Goal: Task Accomplishment & Management: Complete application form

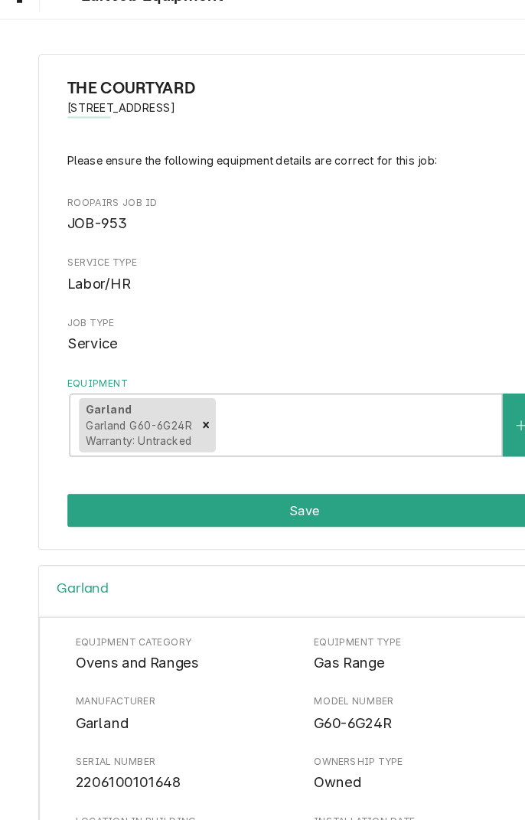
click at [306, 57] on div "THE COURTYARD [STREET_ADDRESS] Please ensure the following equipment details ar…" at bounding box center [262, 284] width 525 height 454
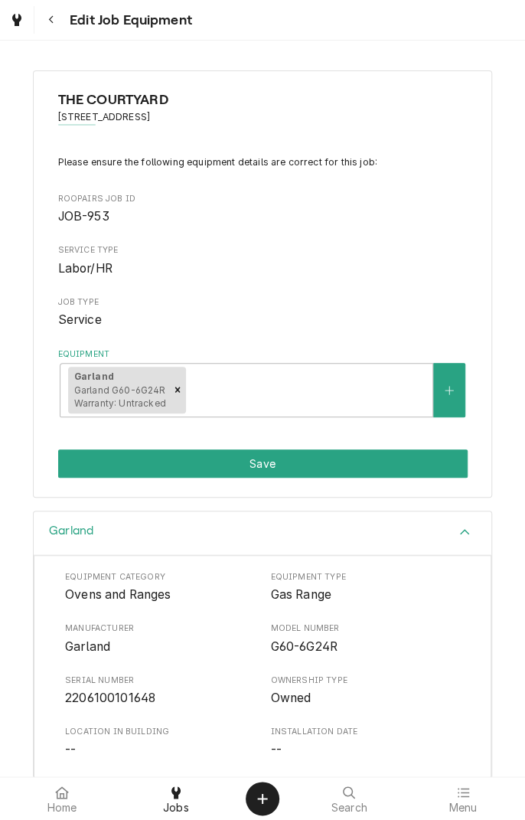
scroll to position [1, 0]
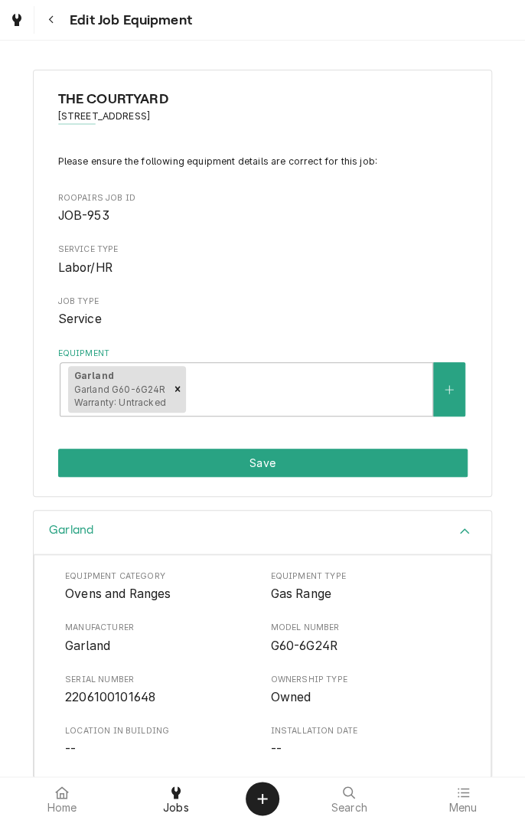
click at [176, 797] on icon at bounding box center [176, 792] width 9 height 12
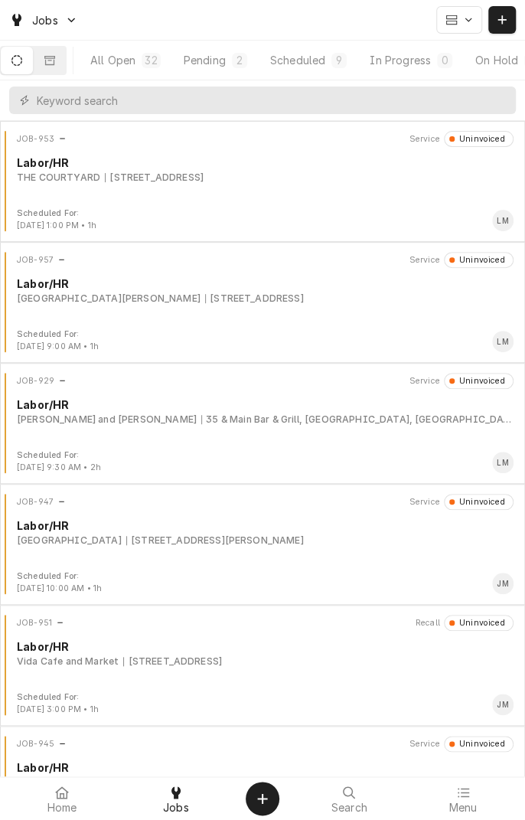
click at [320, 64] on div "Scheduled" at bounding box center [297, 60] width 55 height 16
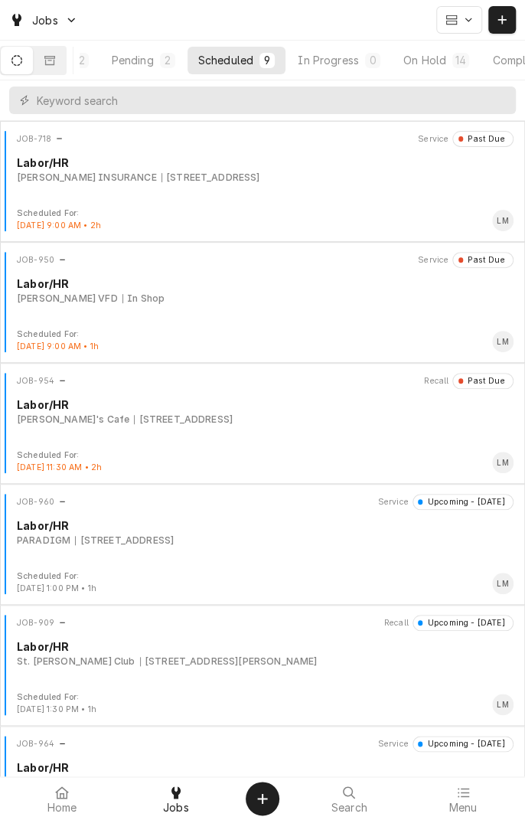
scroll to position [0, 145]
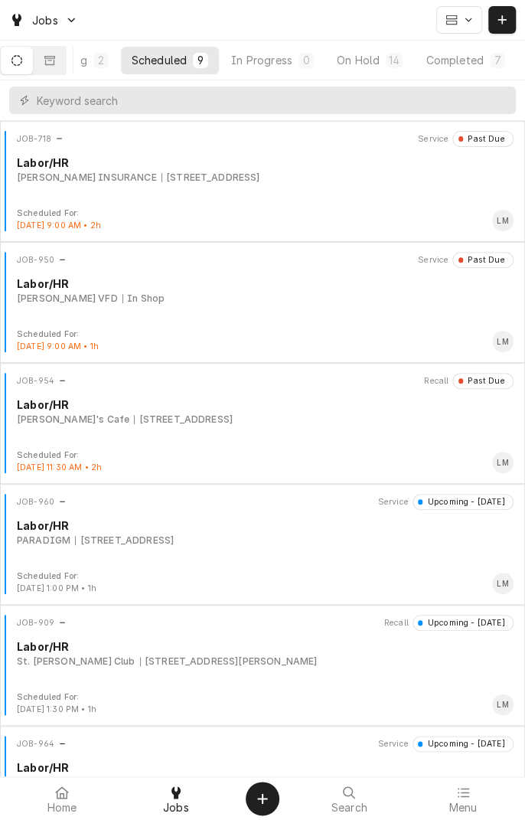
click at [368, 67] on button "On Hold 14" at bounding box center [369, 61] width 87 height 28
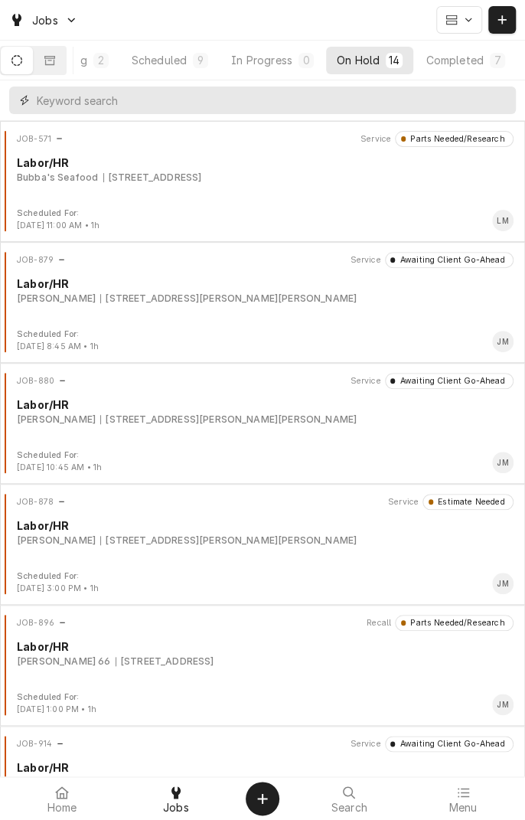
click at [201, 105] on input "Dynamic Content Wrapper" at bounding box center [273, 101] width 472 height 28
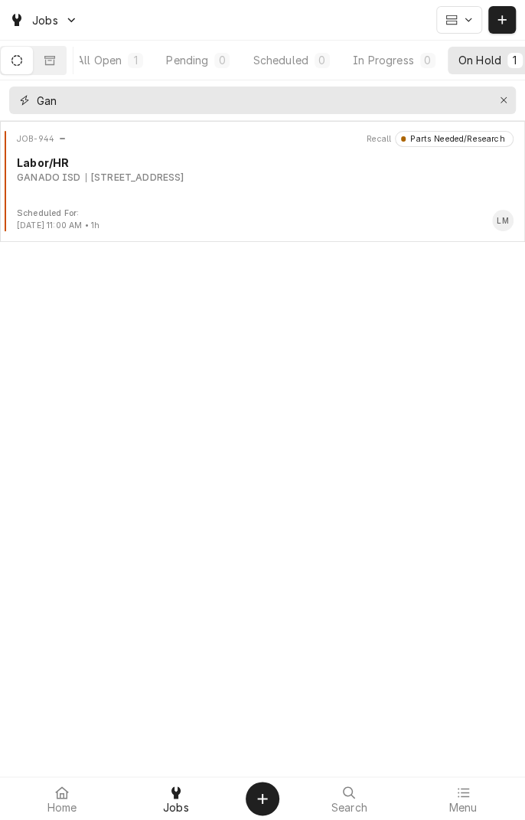
type input "Gan"
click at [149, 172] on div "304 W Rodgers, Ganado, TX" at bounding box center [135, 178] width 99 height 14
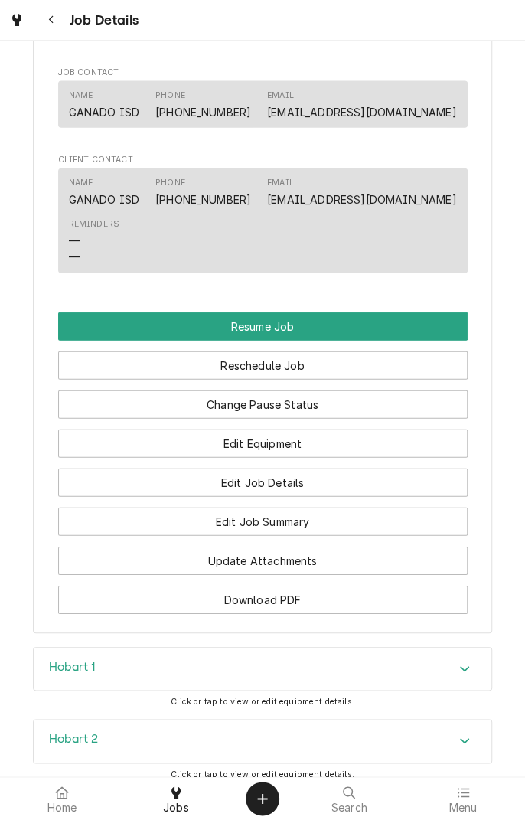
scroll to position [1104, 0]
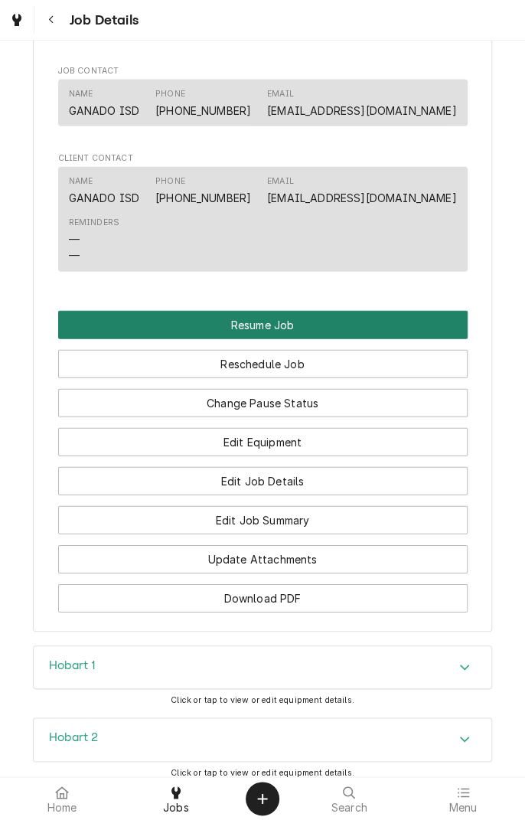
click at [297, 339] on button "Resume Job" at bounding box center [263, 325] width 410 height 28
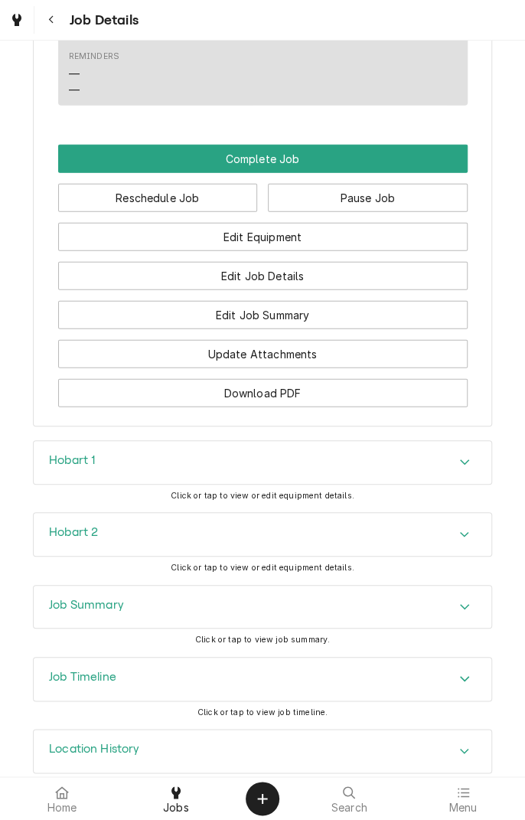
scroll to position [1189, 0]
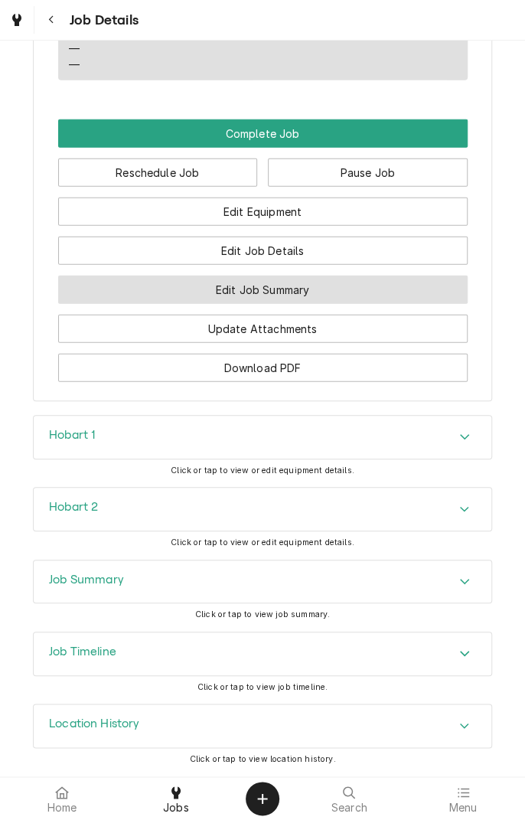
click at [319, 293] on button "Edit Job Summary" at bounding box center [263, 290] width 410 height 28
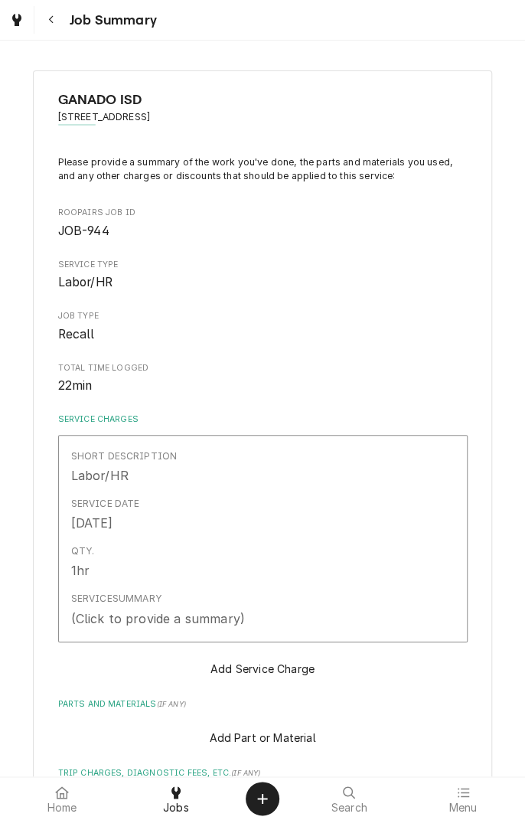
type textarea "x"
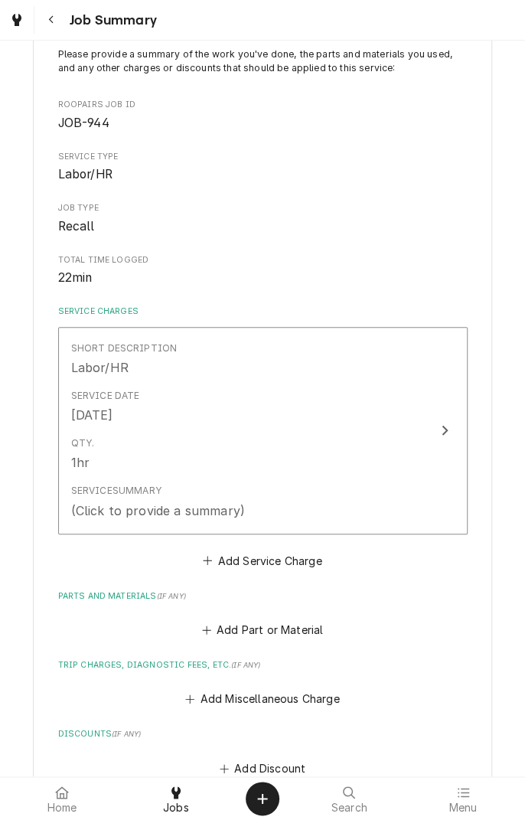
scroll to position [110, 0]
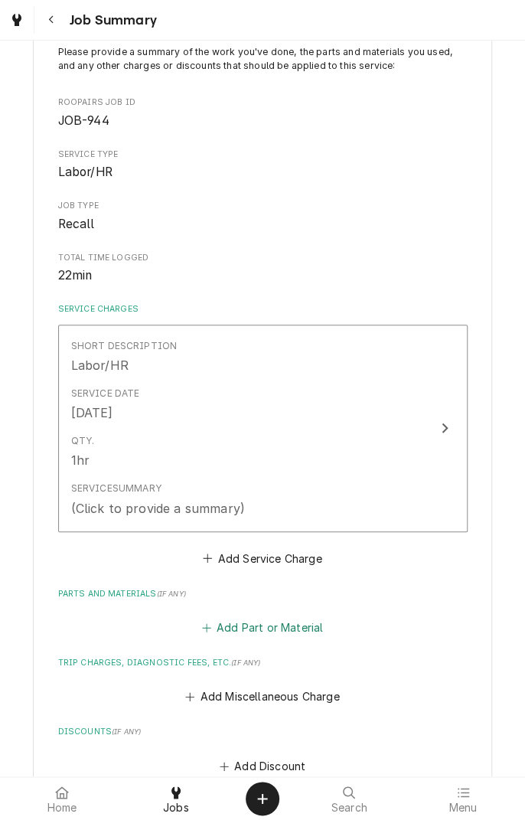
click at [274, 630] on button "Add Part or Material" at bounding box center [262, 627] width 126 height 21
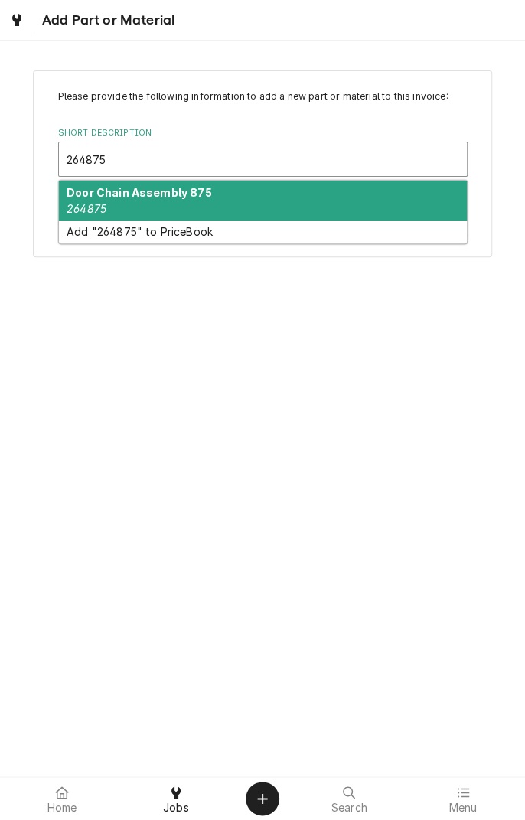
click at [234, 206] on div "Door Chain Assembly 875 264875" at bounding box center [263, 201] width 408 height 40
type input "264875"
click at [231, 211] on button "Cancel" at bounding box center [263, 223] width 410 height 28
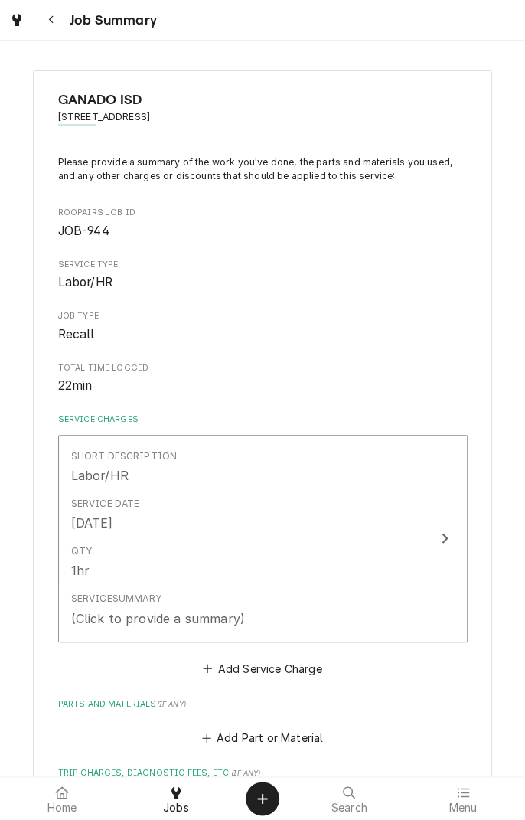
type textarea "x"
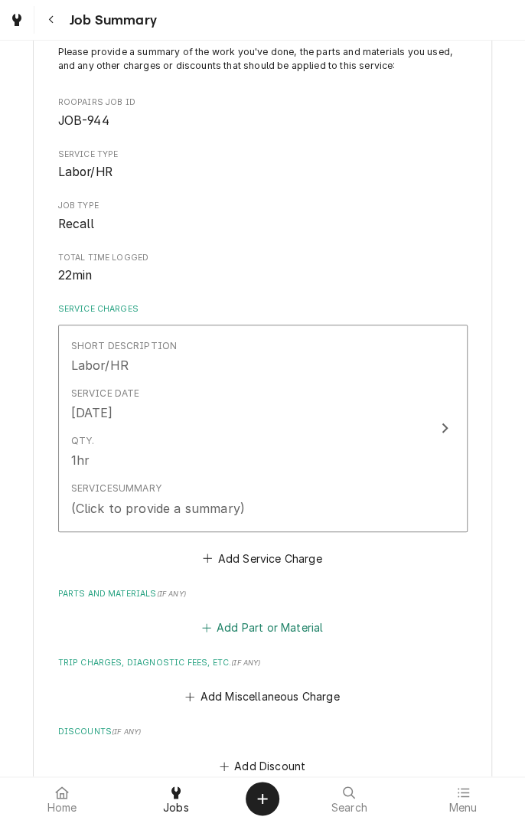
click at [293, 633] on button "Add Part or Material" at bounding box center [262, 627] width 126 height 21
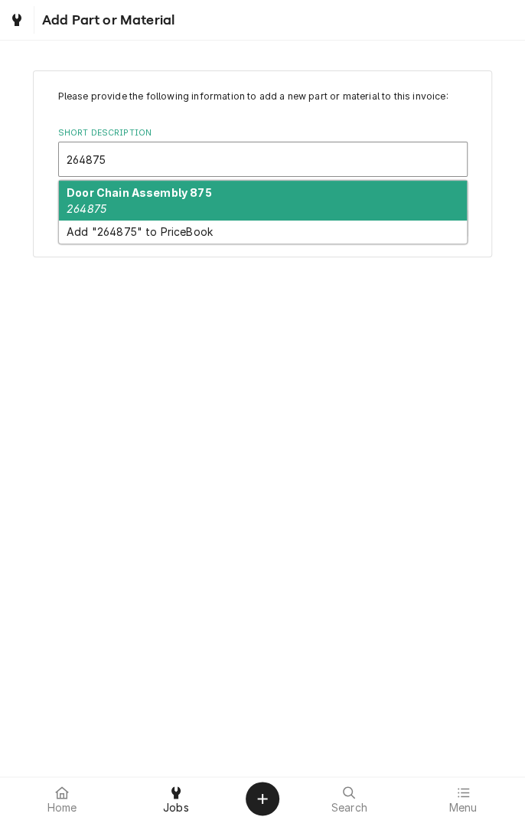
click at [211, 205] on div "Door Chain Assembly 875 264875" at bounding box center [263, 201] width 408 height 40
type input "264875"
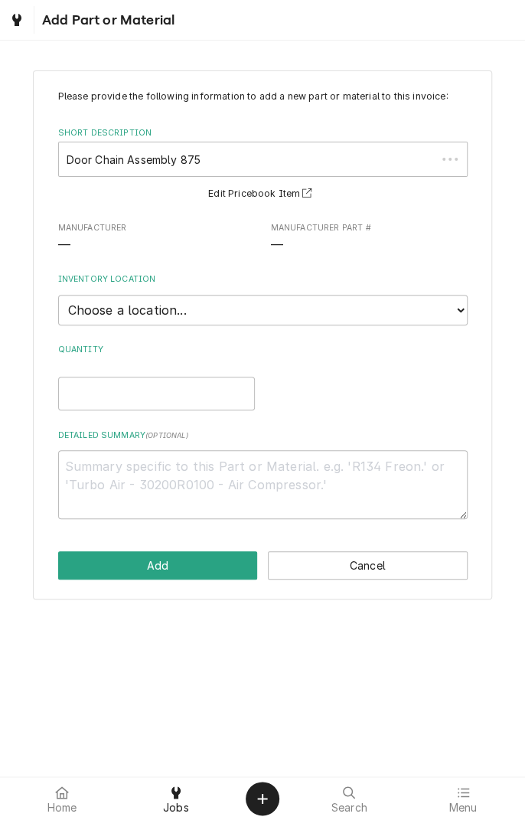
type textarea "x"
click at [456, 312] on select "Choose a location... Gino's Truck Jason's Truck Skips Service Warehouse" at bounding box center [263, 310] width 410 height 31
select select "171"
click at [58, 295] on select "Choose a location... Gino's Truck Jason's Truck Skips Service Warehouse" at bounding box center [263, 310] width 410 height 31
click at [188, 391] on input "Quantity" at bounding box center [156, 394] width 197 height 34
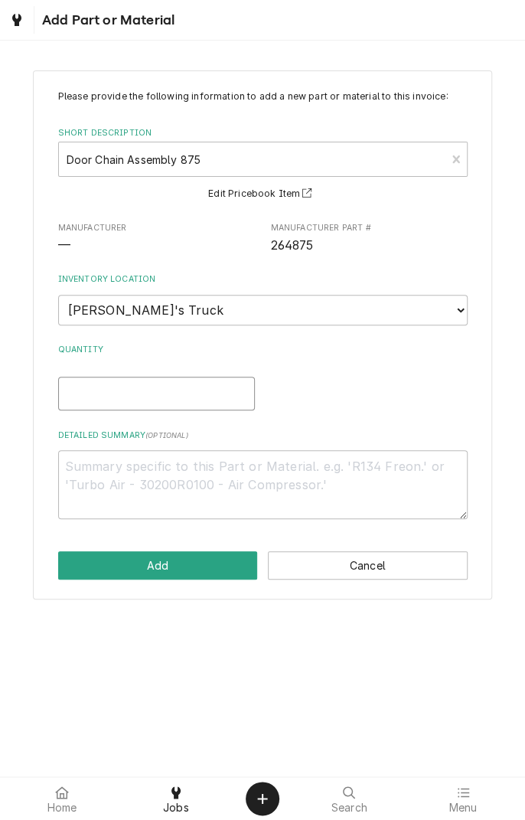
type textarea "x"
type input "2"
type textarea "x"
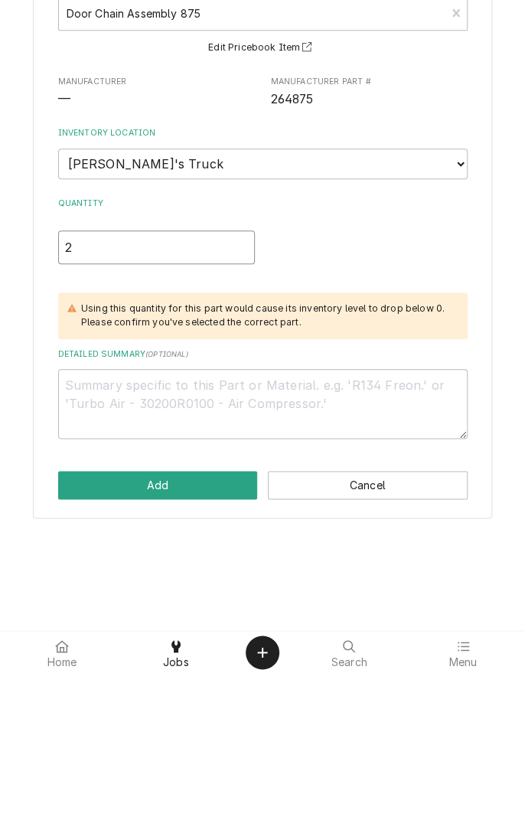
type input "2"
click at [337, 539] on textarea "Detailed Summary ( optional )" at bounding box center [263, 549] width 410 height 69
type textarea "x"
type textarea "D"
type textarea "x"
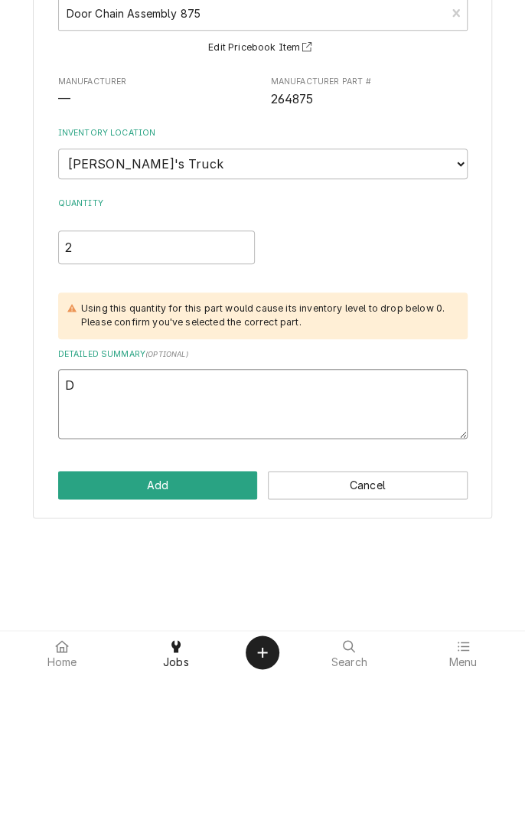
type textarea "Do"
type textarea "x"
type textarea "Doo"
type textarea "x"
type textarea "Door"
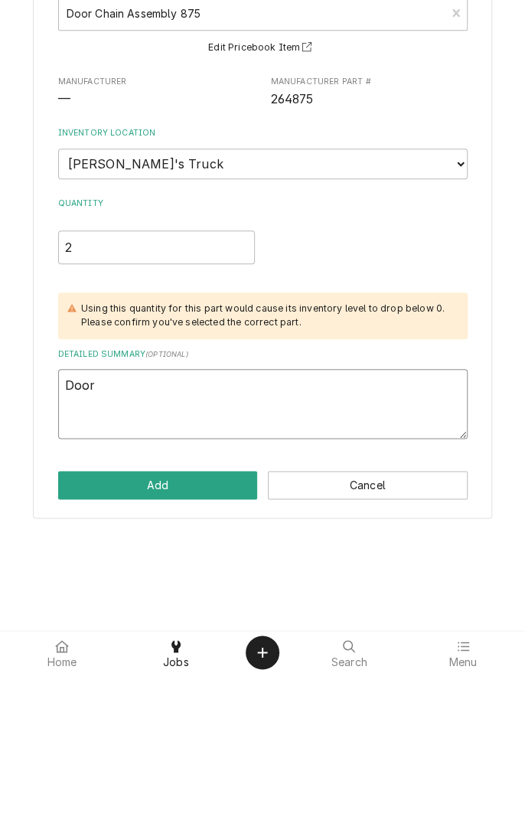
type textarea "x"
type textarea "Door"
type textarea "x"
type textarea "Door c"
type textarea "x"
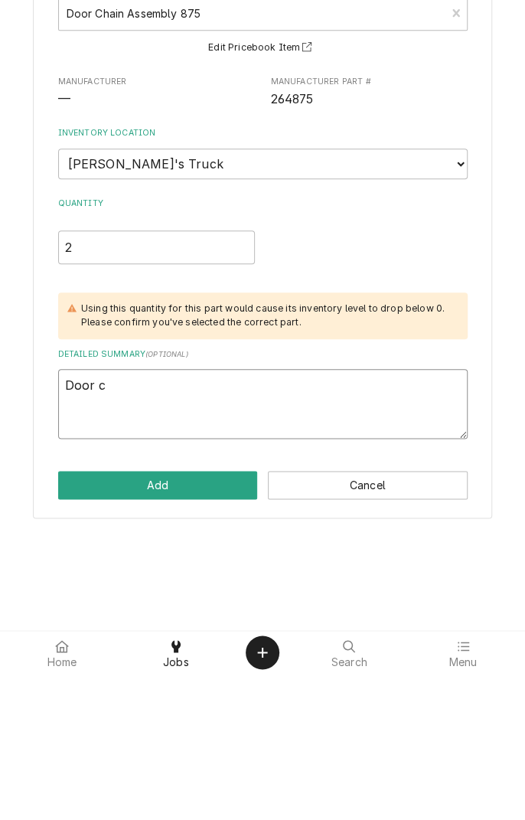
type textarea "Door ch"
type textarea "x"
type textarea "Door cha"
type textarea "x"
type textarea "Door chai"
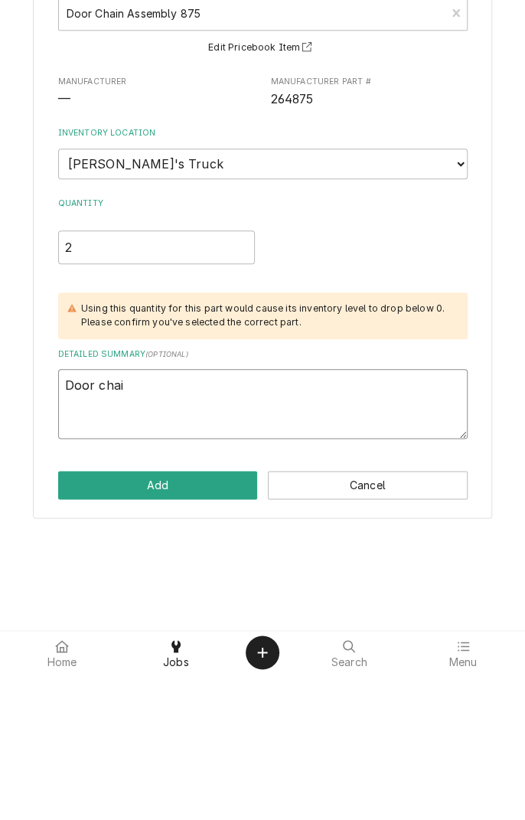
type textarea "x"
type textarea "Door chain"
type textarea "x"
type textarea "Door chain"
type textarea "x"
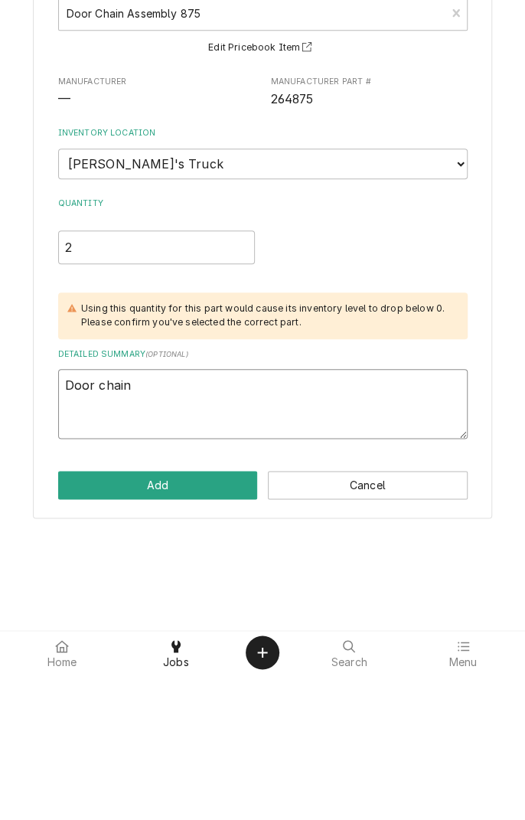
type textarea "Door chain a"
type textarea "x"
type textarea "Door chain as"
type textarea "x"
type textarea "Door chain ass"
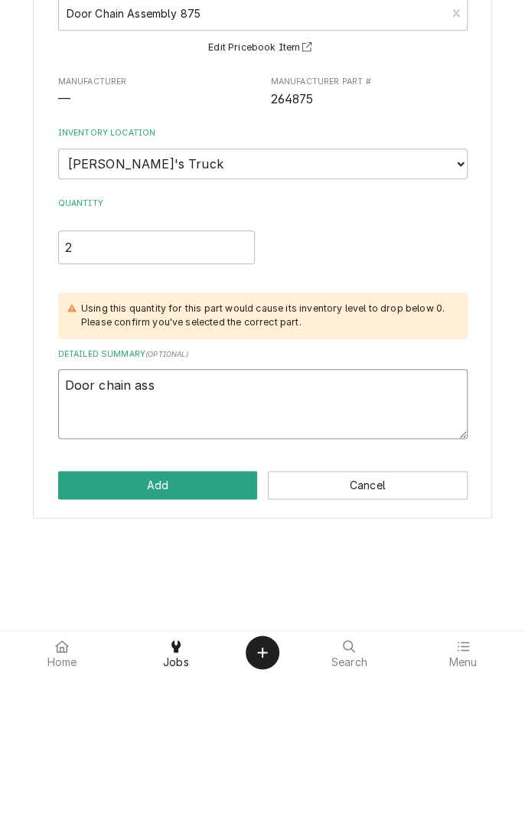
type textarea "x"
type textarea "Door chain assembly"
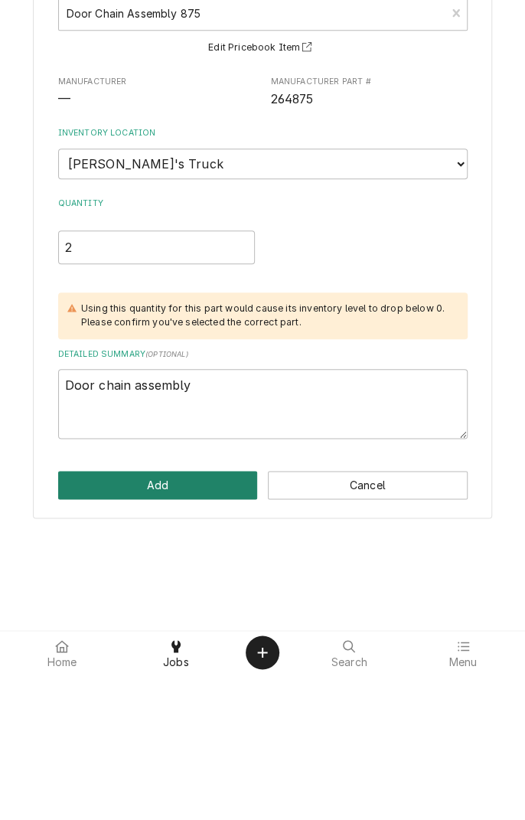
click at [172, 635] on button "Add" at bounding box center [158, 631] width 200 height 28
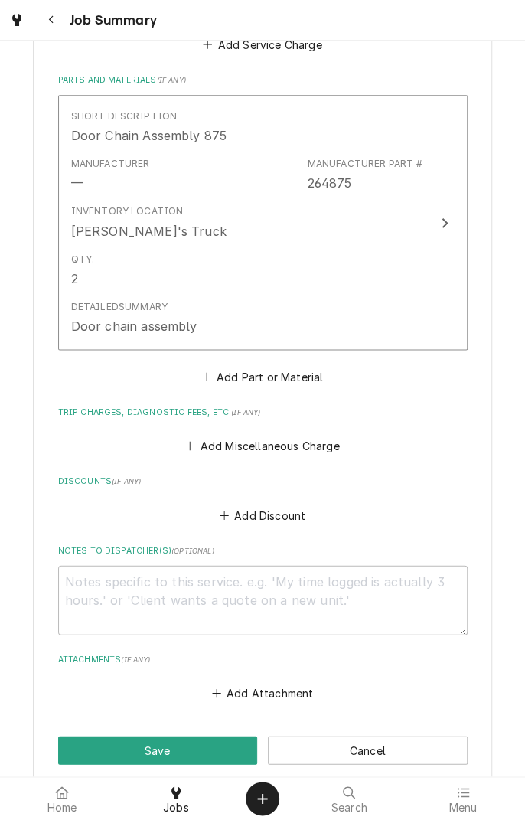
scroll to position [859, 0]
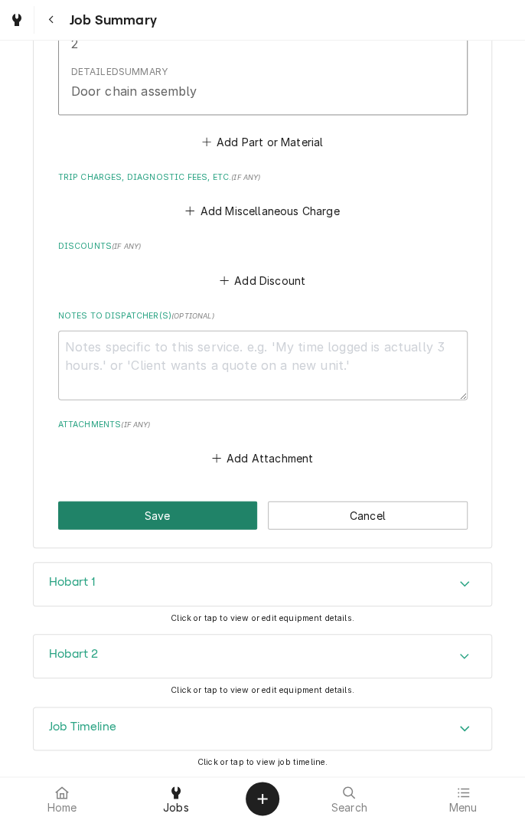
click at [188, 520] on button "Save" at bounding box center [158, 515] width 200 height 28
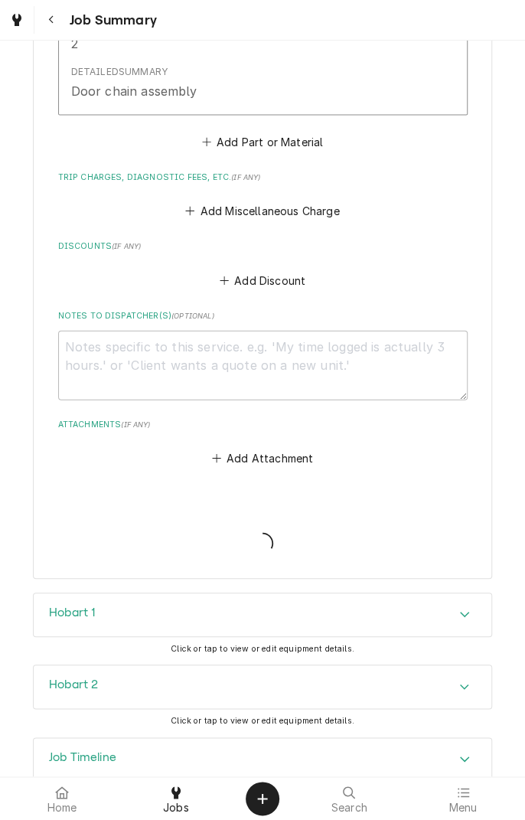
type textarea "x"
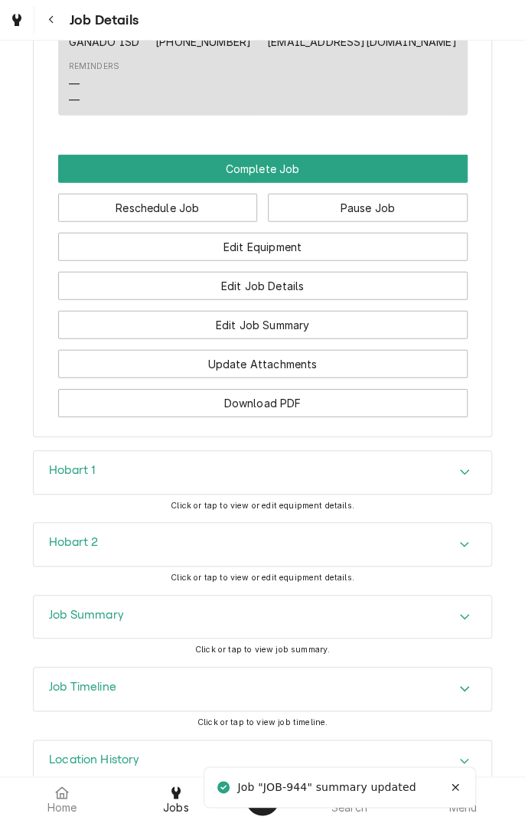
scroll to position [1266, 0]
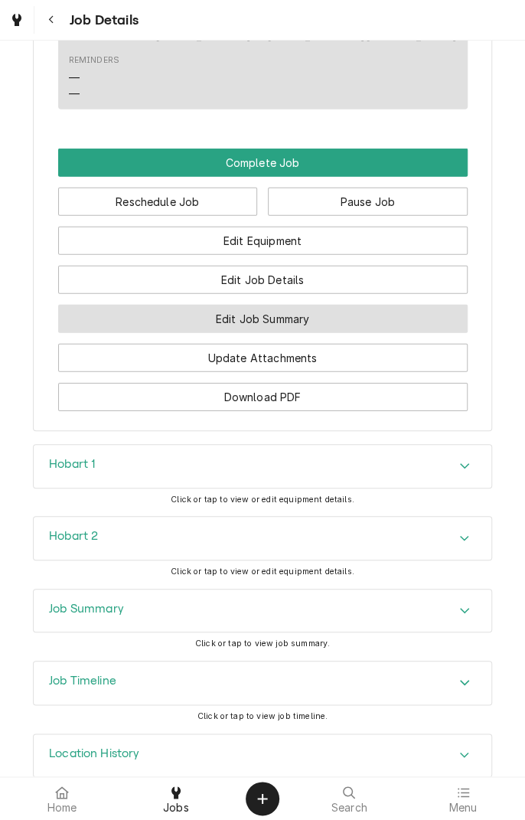
click at [342, 333] on button "Edit Job Summary" at bounding box center [263, 319] width 410 height 28
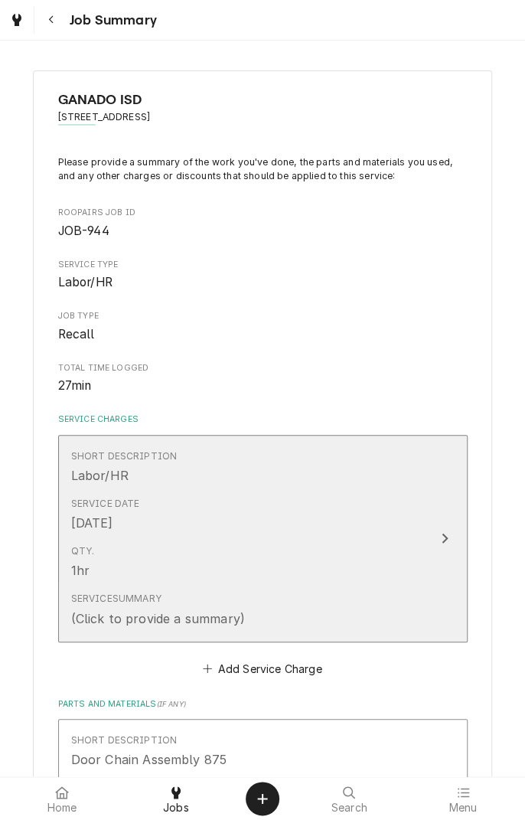
click at [439, 544] on div "Update Line Item" at bounding box center [445, 538] width 20 height 18
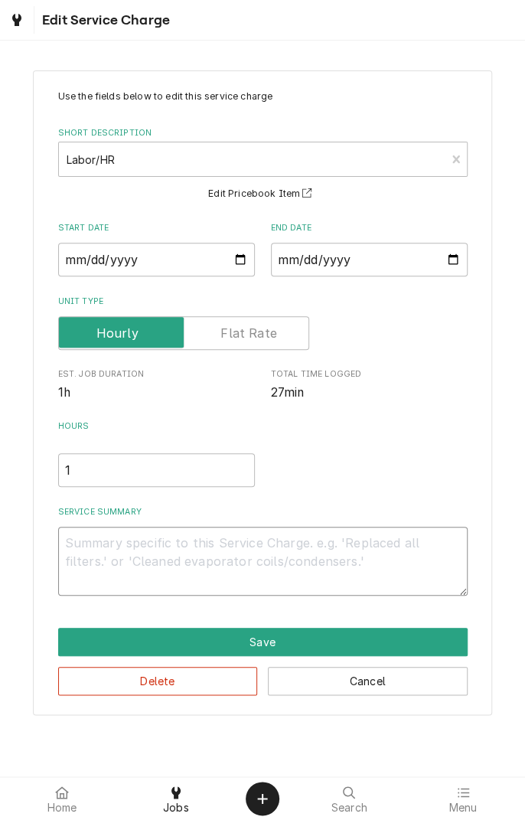
click at [338, 548] on textarea "Service Summary" at bounding box center [263, 561] width 410 height 69
type textarea "x"
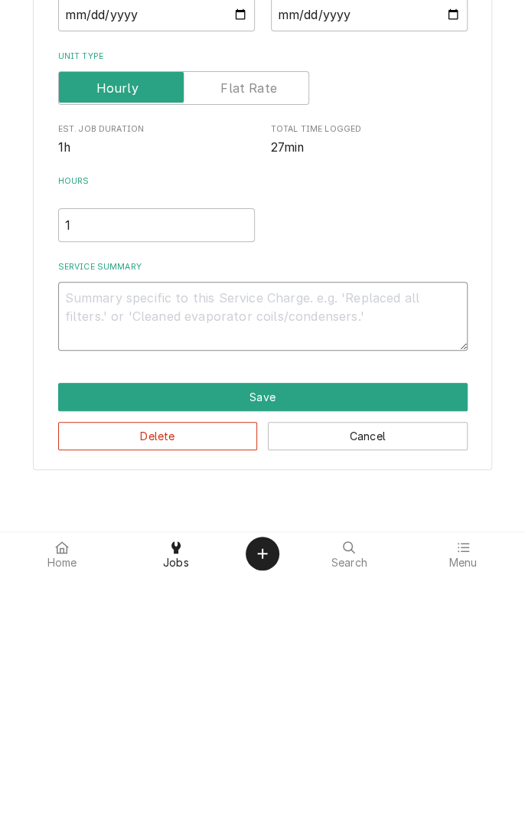
type textarea "O"
type textarea "x"
type textarea "Or"
type textarea "x"
type textarea "Ord"
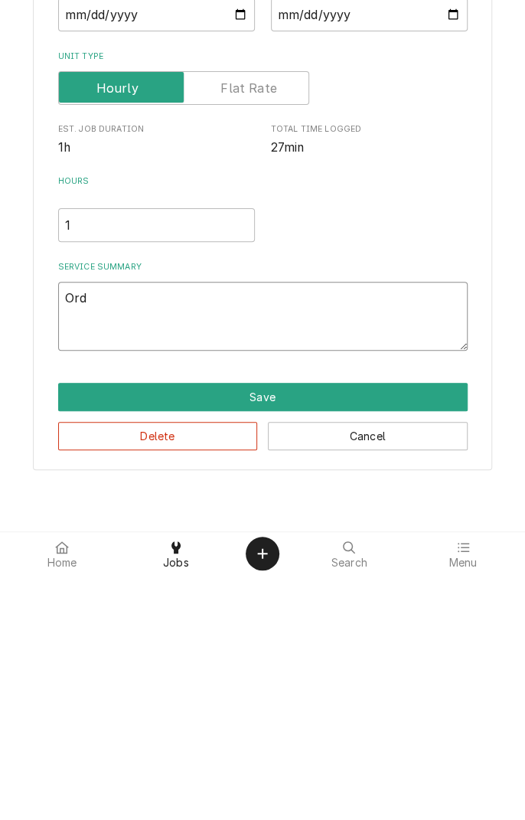
type textarea "x"
type textarea "Orde"
type textarea "x"
type textarea "Order"
type textarea "x"
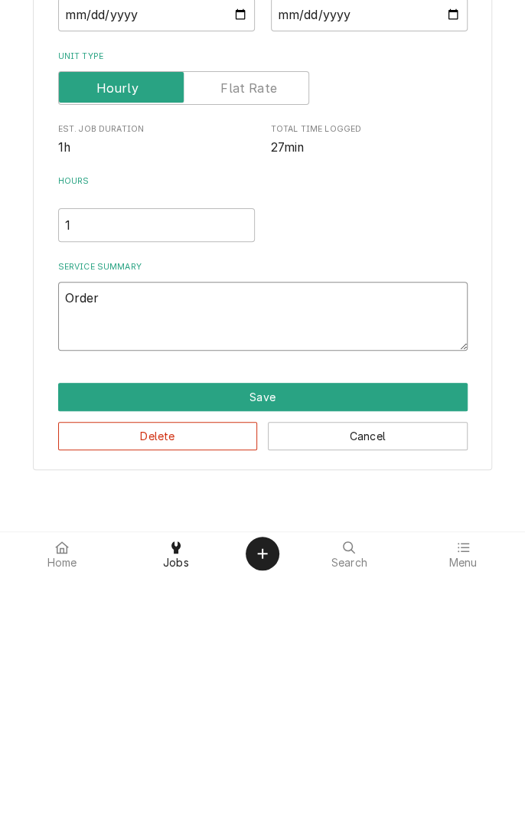
type textarea "Ordere"
type textarea "x"
type textarea "Ordered"
type textarea "x"
type textarea "Ordered"
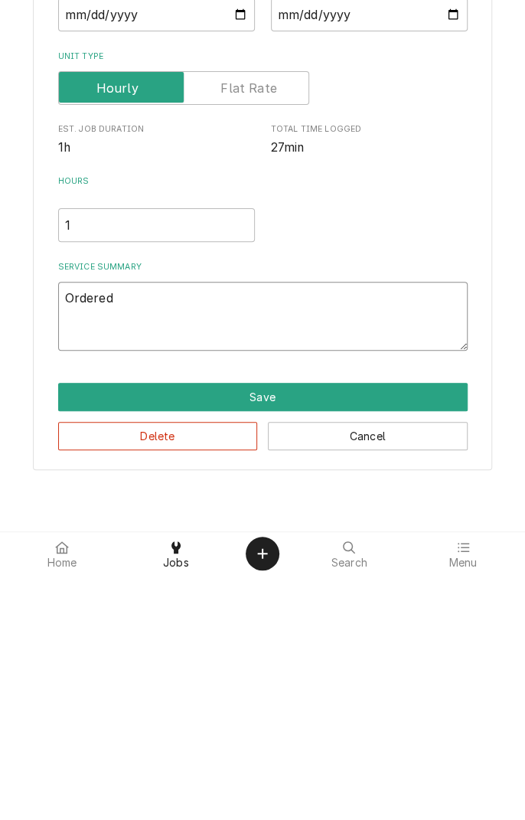
type textarea "x"
type textarea "Ordered a"
type textarea "x"
type textarea "Ordered an"
type textarea "x"
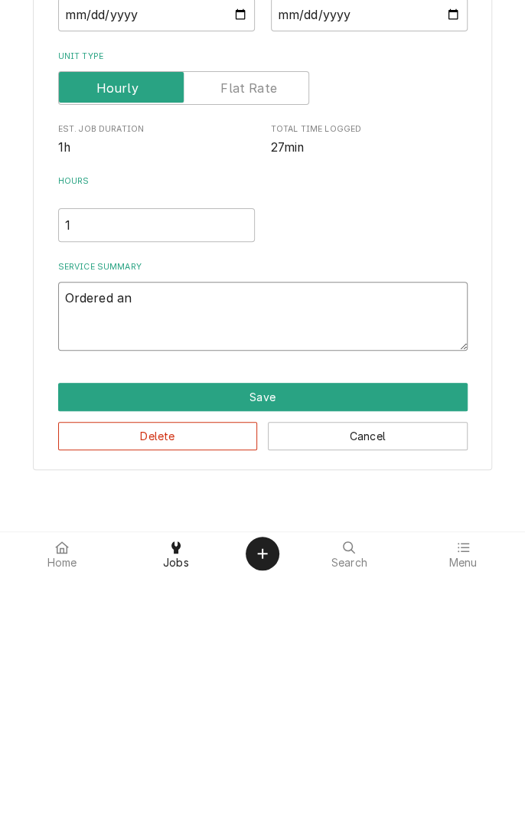
type textarea "Ordered anf"
type textarea "x"
type textarea "Ordered and"
type textarea "x"
type textarea "Ordered and i"
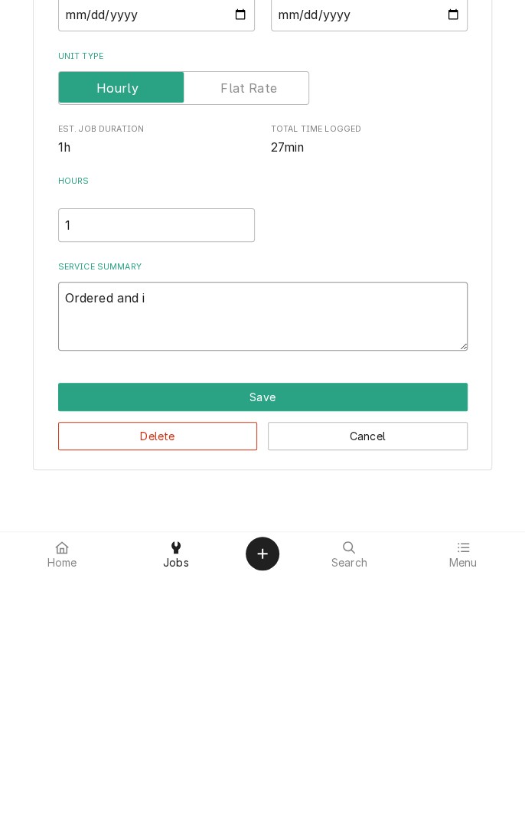
type textarea "x"
type textarea "Ordered and in"
type textarea "x"
type textarea "Ordered and ins"
type textarea "x"
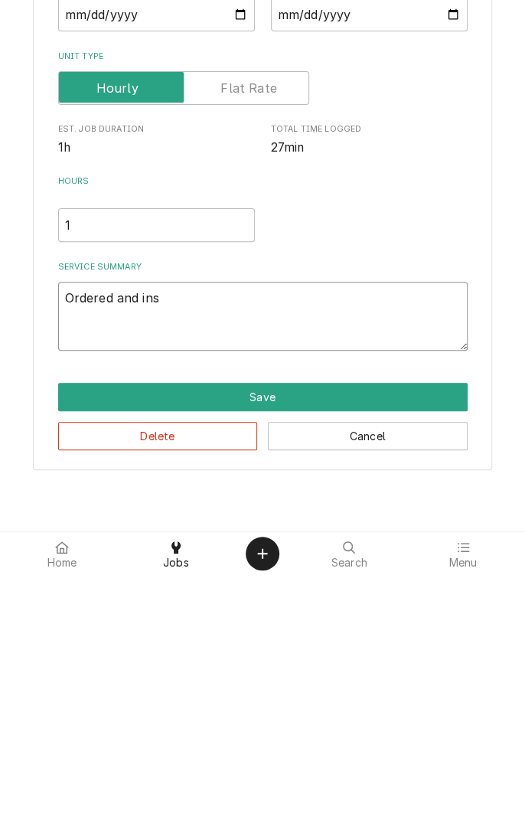
type textarea "Ordered and inst"
type textarea "x"
type textarea "Ordered and insta"
type textarea "x"
type textarea "Ordered and instal"
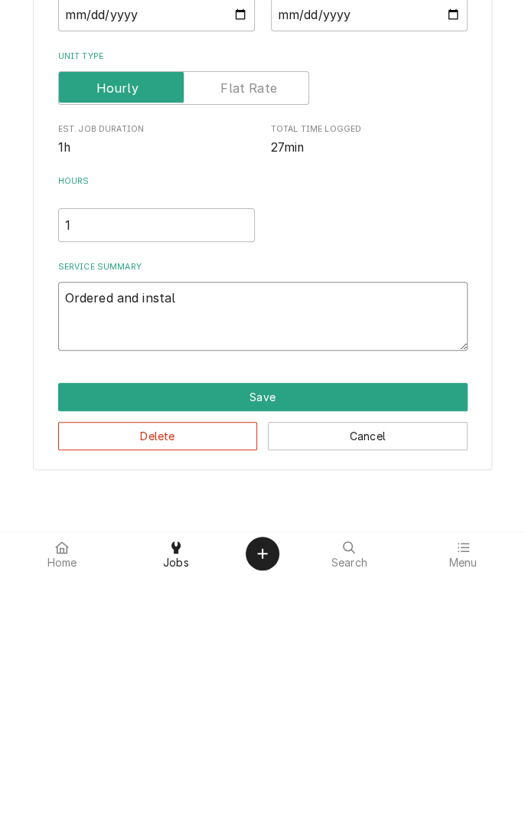
type textarea "x"
type textarea "Ordered and install"
type textarea "x"
type textarea "Ordered and installe"
type textarea "x"
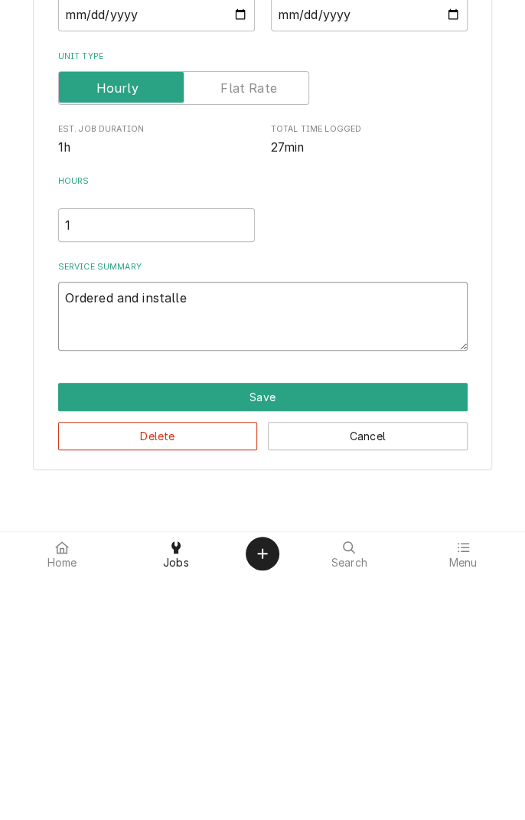
type textarea "Ordered and installed"
type textarea "x"
type textarea "Ordered and installed"
type textarea "x"
type textarea "Ordered and installed d"
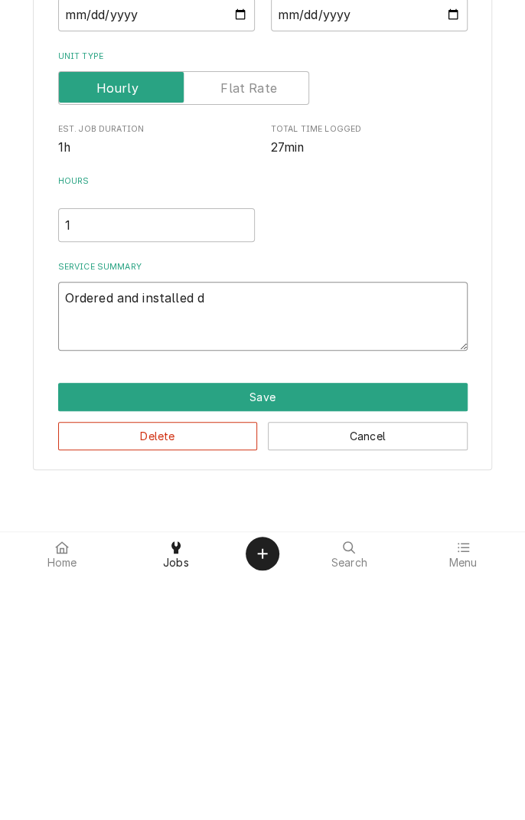
type textarea "x"
type textarea "Ordered and installed do"
type textarea "x"
type textarea "Ordered and installed doo"
type textarea "x"
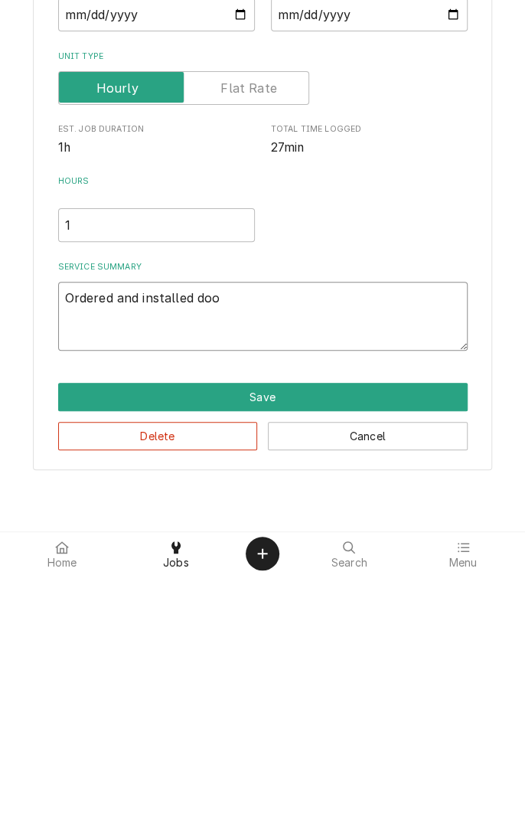
type textarea "Ordered and installed door"
type textarea "x"
type textarea "Ordered and installed door"
type textarea "x"
type textarea "Ordered and installed door c"
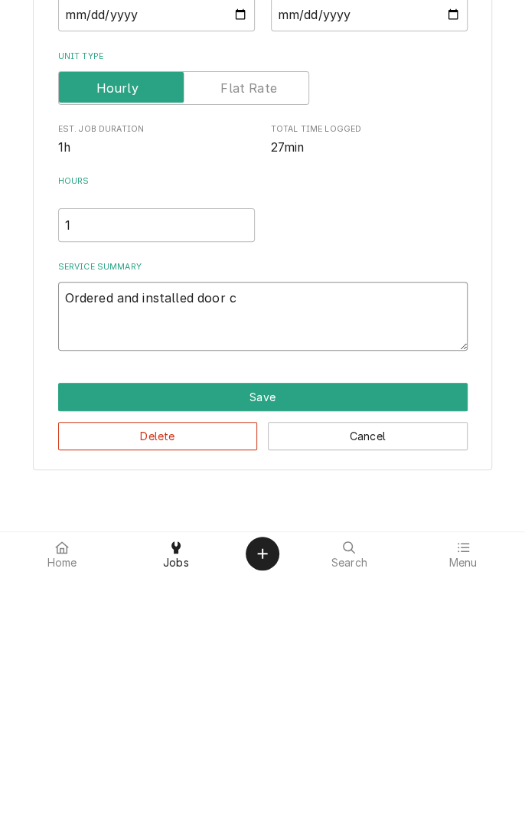
type textarea "x"
type textarea "Ordered and installed door cl"
type textarea "x"
type textarea "Ordered and installed door clo"
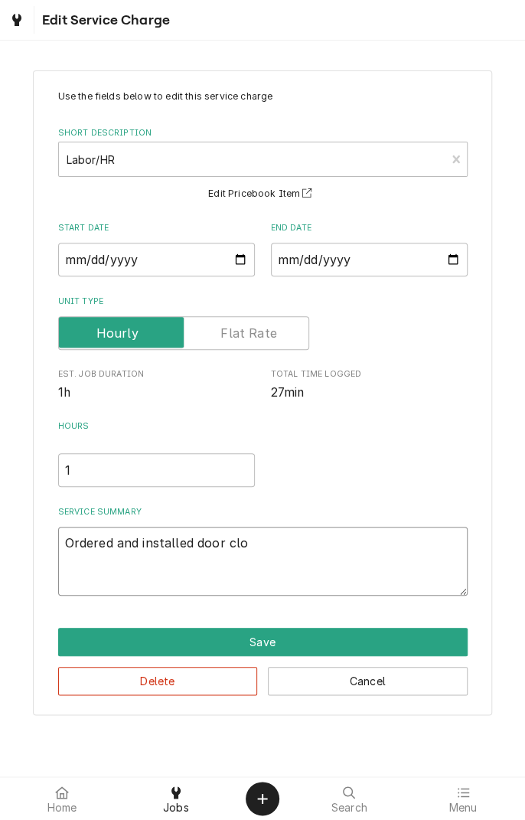
click at [290, 551] on textarea "Ordered and installed door clo" at bounding box center [263, 561] width 410 height 69
type textarea "x"
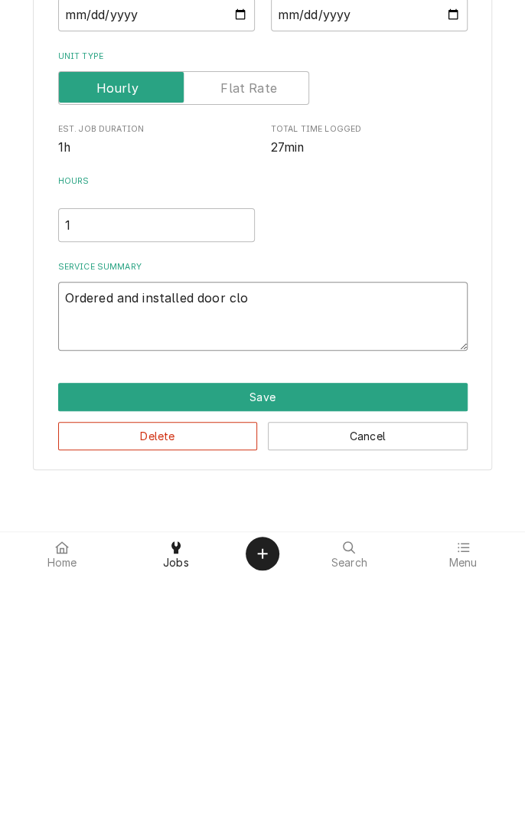
type textarea "Ordered and installed door clos"
type textarea "x"
type textarea "Ordered and installed door closu"
type textarea "x"
type textarea "Ordered and installed door closur"
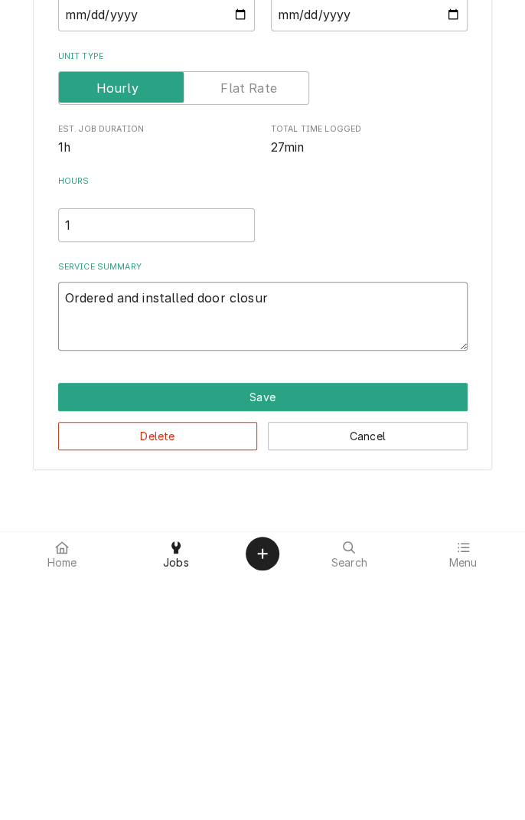
type textarea "x"
type textarea "Ordered and installed door closure"
type textarea "x"
type textarea "Ordered and installed door closure"
type textarea "x"
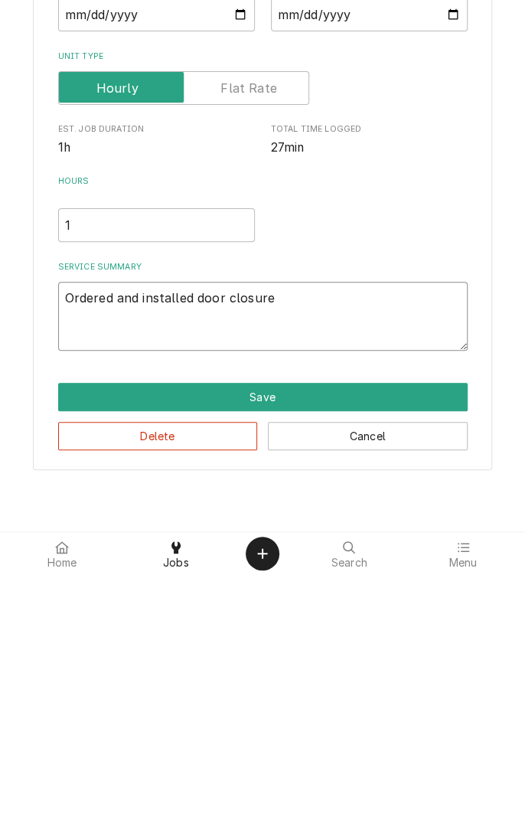
type textarea "Ordered and installed door closure a"
type textarea "x"
type textarea "Ordered and installed door closure as"
type textarea "x"
type textarea "Ordered and installed door closure ass"
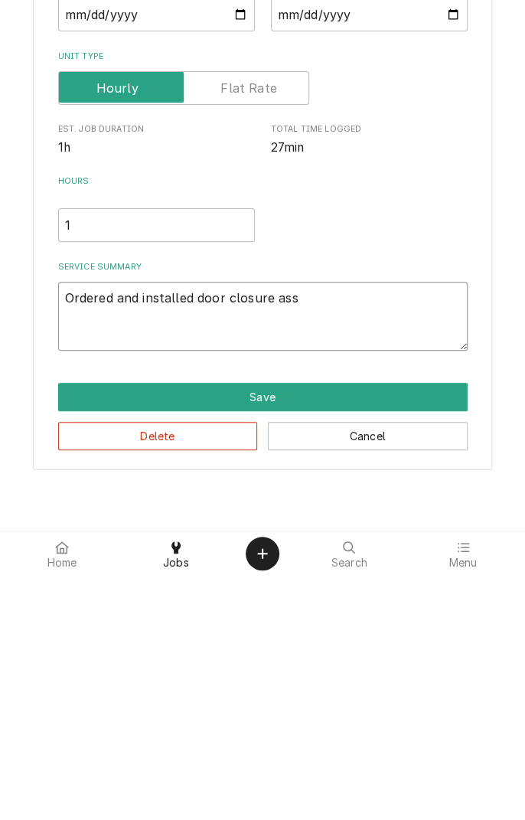
type textarea "x"
type textarea "Ordered and installed door closure assembly"
type textarea "x"
type textarea "Ordered and installed door closure assembly."
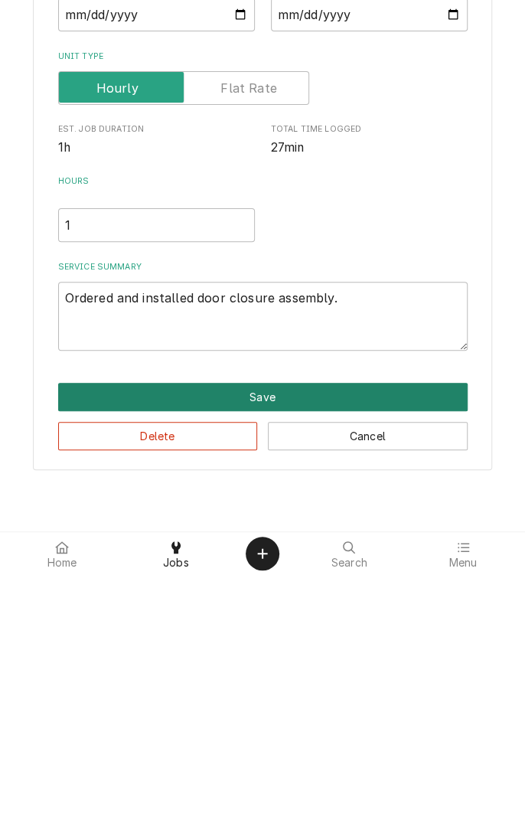
click at [269, 639] on button "Save" at bounding box center [263, 642] width 410 height 28
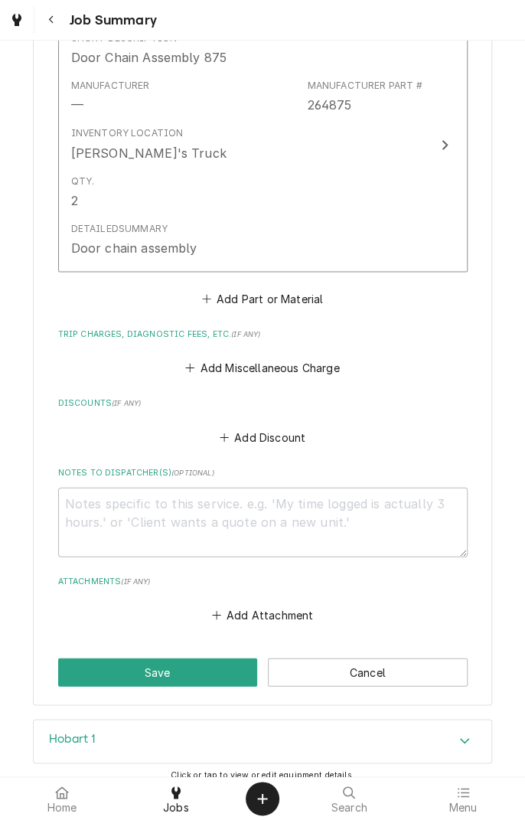
scroll to position [706, 0]
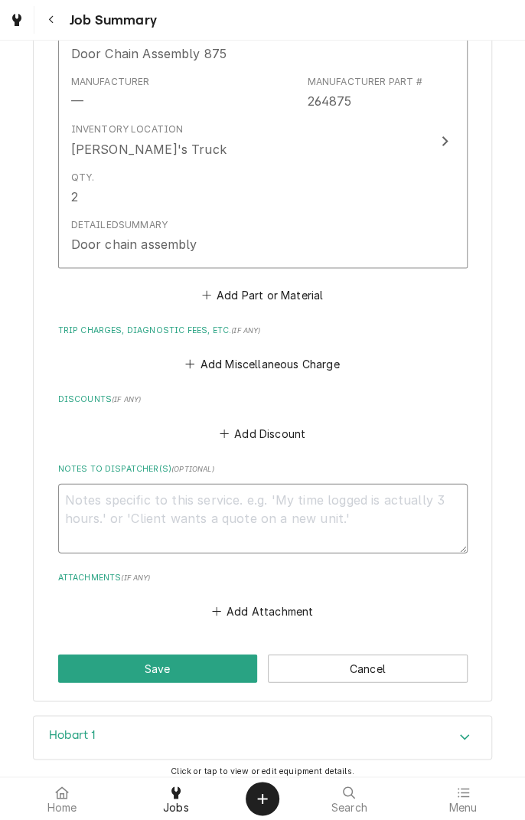
click at [367, 504] on textarea "Notes to Dispatcher(s) ( optional )" at bounding box center [263, 517] width 410 height 69
type textarea "x"
type textarea "N"
type textarea "x"
type textarea "No"
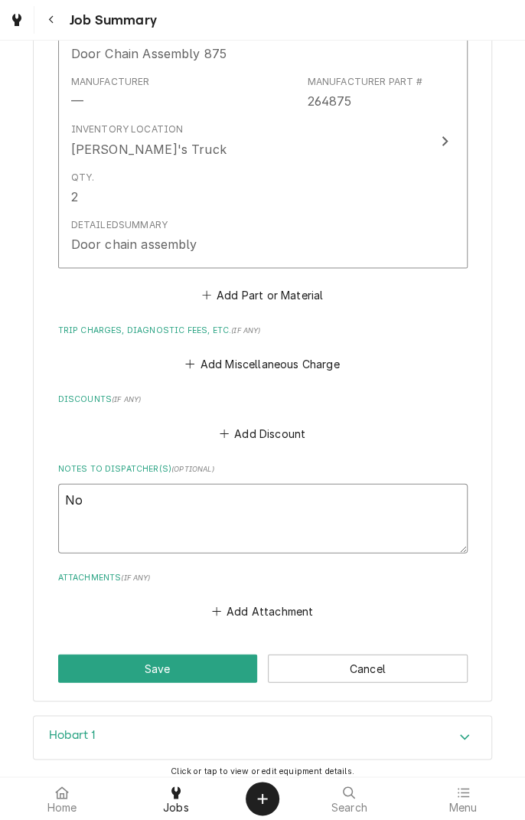
type textarea "x"
type textarea "No"
type textarea "x"
type textarea "No c"
type textarea "x"
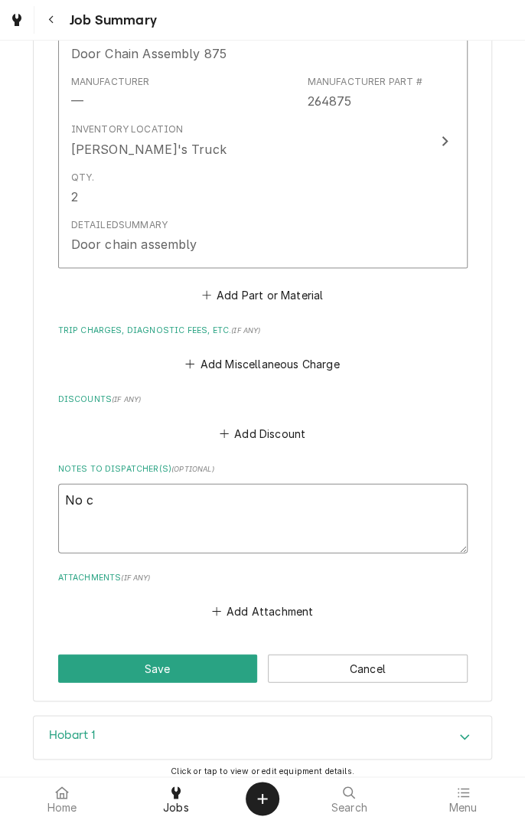
type textarea "No ch"
type textarea "x"
type textarea "No cha"
type textarea "x"
type textarea "No char"
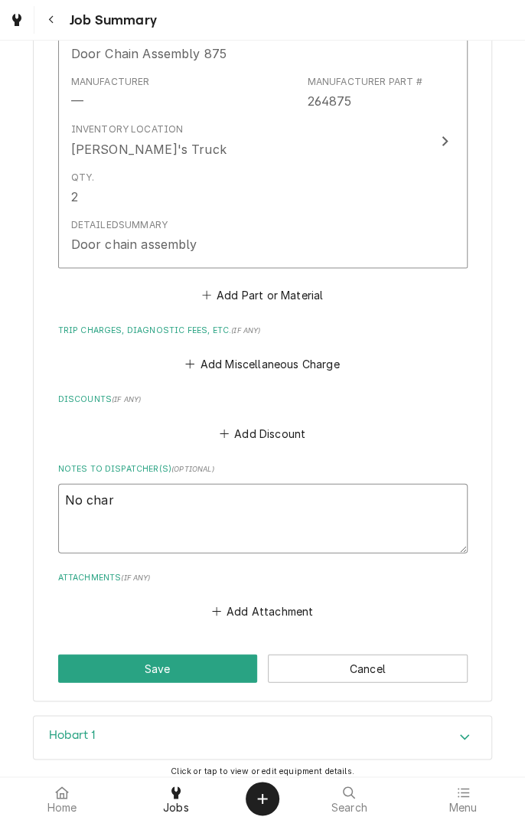
type textarea "x"
type textarea "No charg"
type textarea "x"
type textarea "No charge"
type textarea "x"
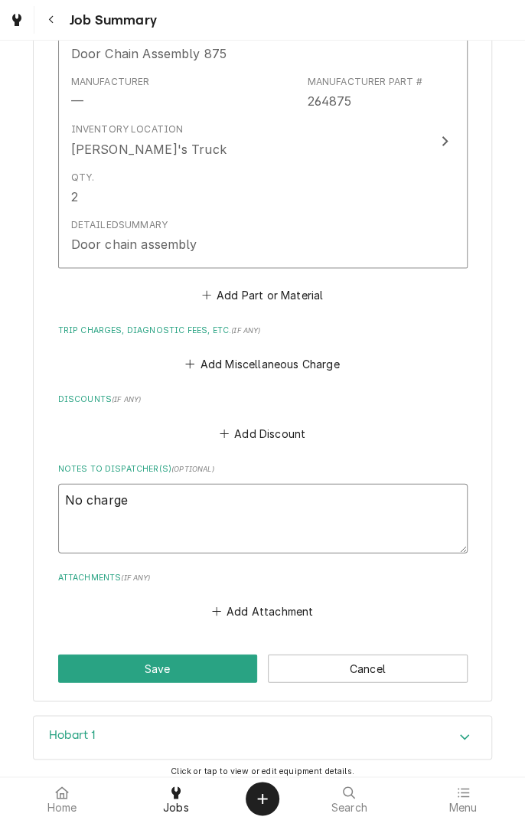
type textarea "No charge t"
type textarea "x"
type textarea "No charge tr"
type textarea "x"
type textarea "No charge tra"
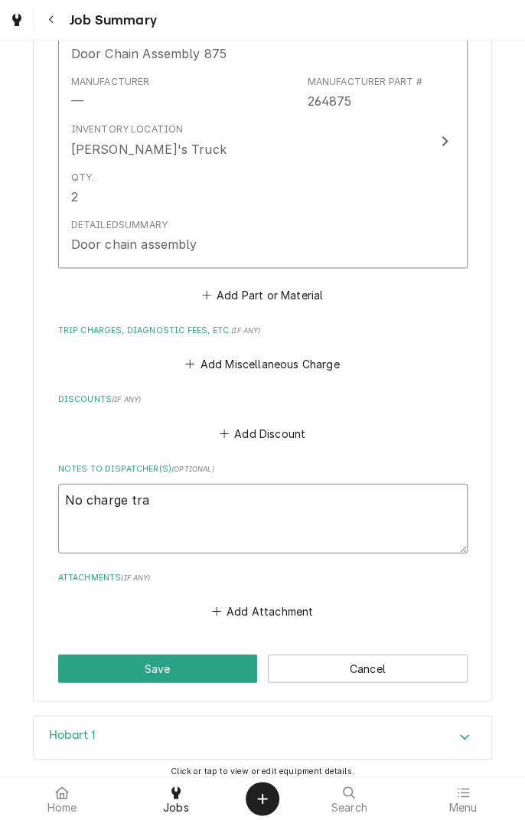
type textarea "x"
type textarea "No charge trav"
type textarea "x"
type textarea "No charge trave"
type textarea "x"
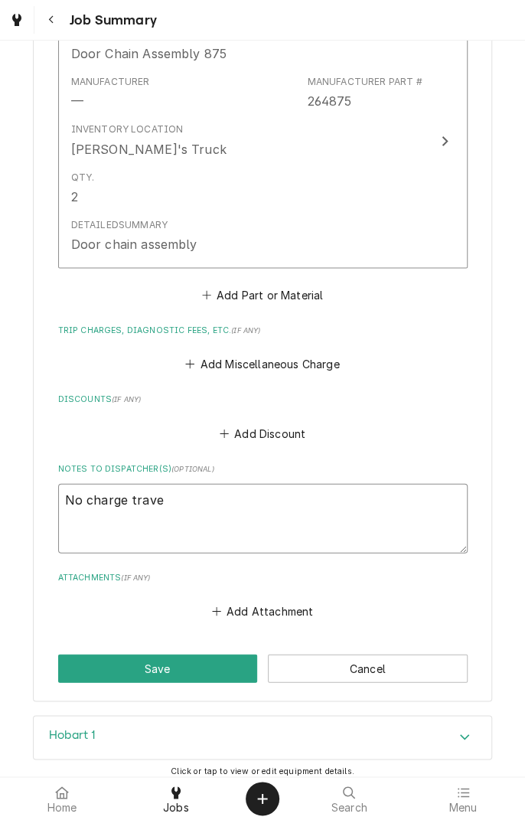
type textarea "No charge travel"
type textarea "x"
type textarea "No charge travel"
type textarea "x"
type textarea "No charge travel o"
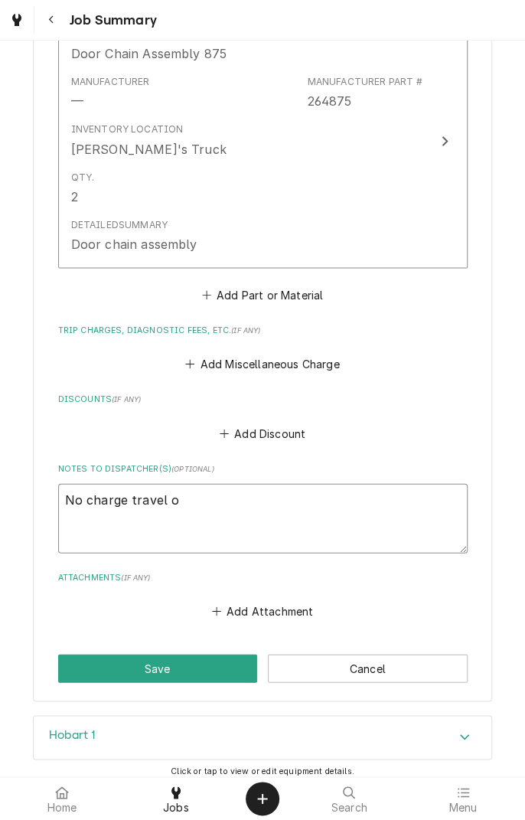
type textarea "x"
type textarea "No charge travel or"
type textarea "x"
type textarea "No charge travel or"
type textarea "x"
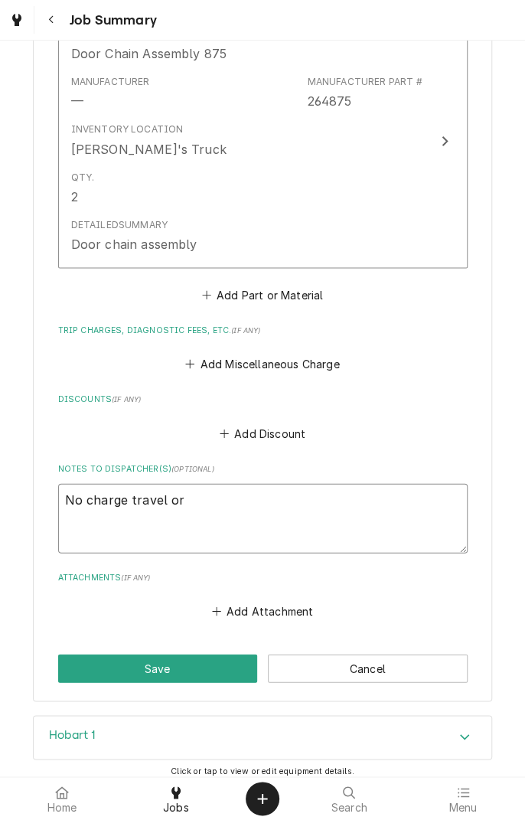
type textarea "No charge travel or t"
type textarea "x"
type textarea "No charge travel or tr"
type textarea "x"
type textarea "No charge travel or tru"
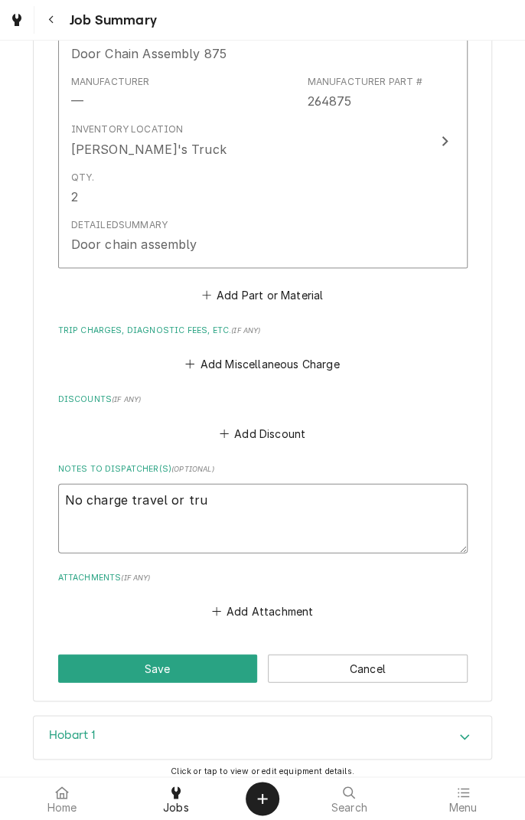
type textarea "x"
type textarea "No charge travel or truc"
type textarea "x"
type textarea "No charge travel or truck"
type textarea "x"
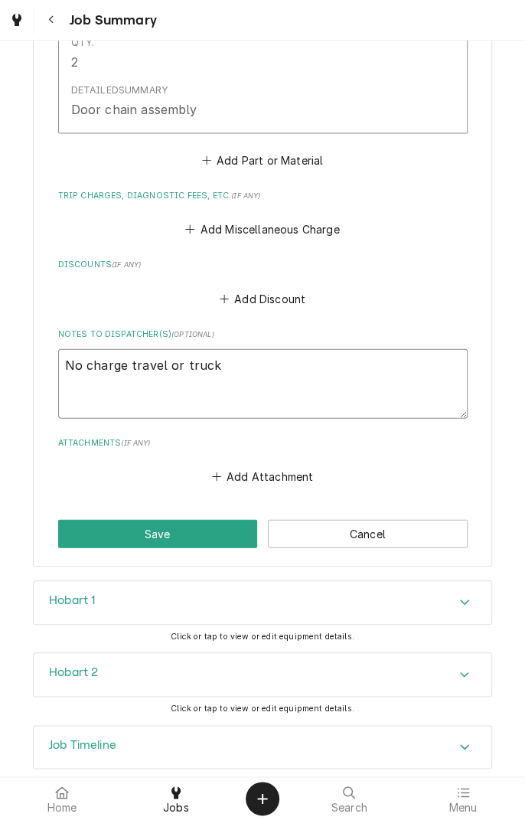
scroll to position [859, 0]
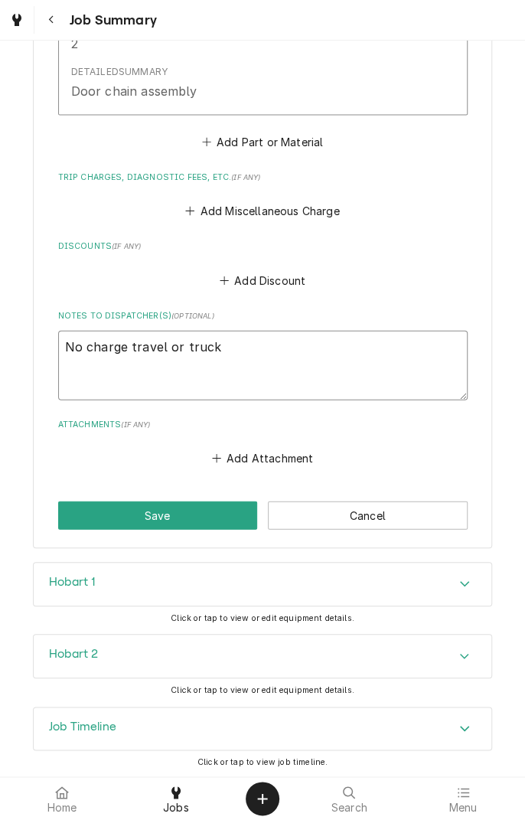
type textarea "No charge travel or truck"
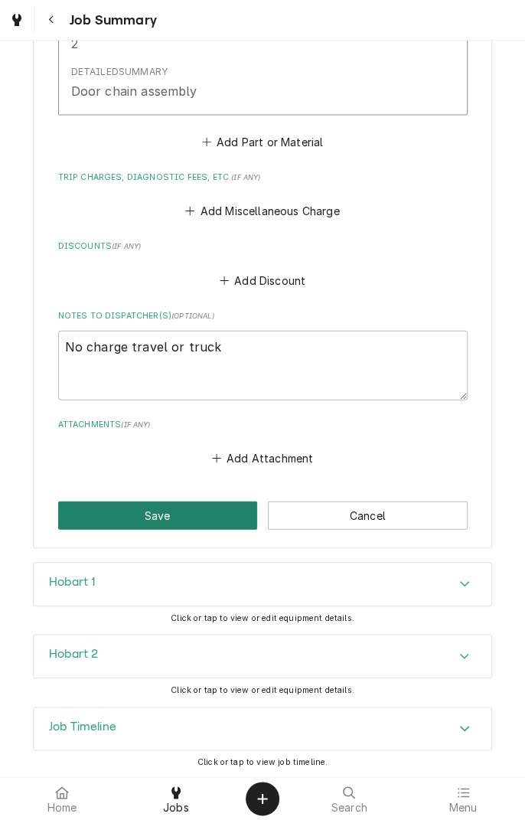
click at [175, 520] on button "Save" at bounding box center [158, 515] width 200 height 28
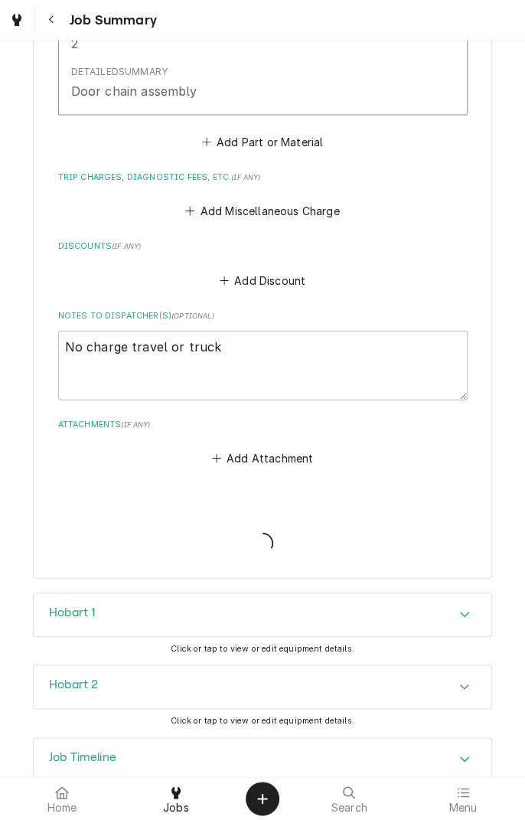
type textarea "x"
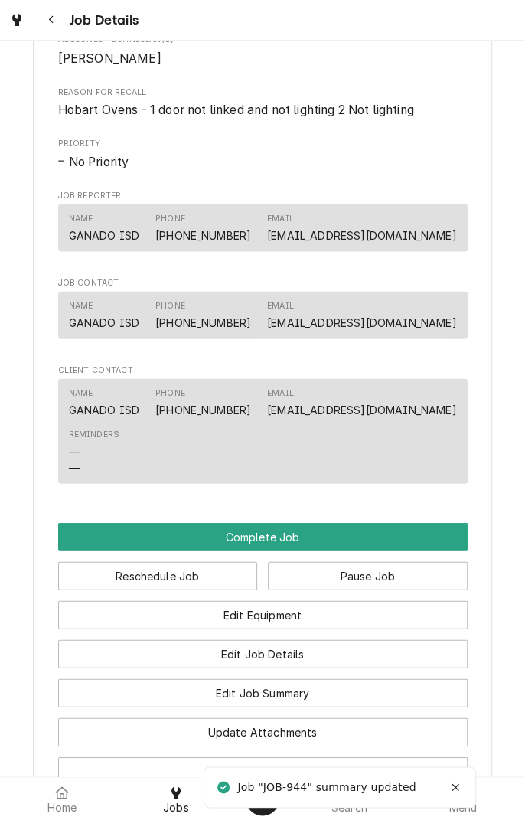
scroll to position [917, 0]
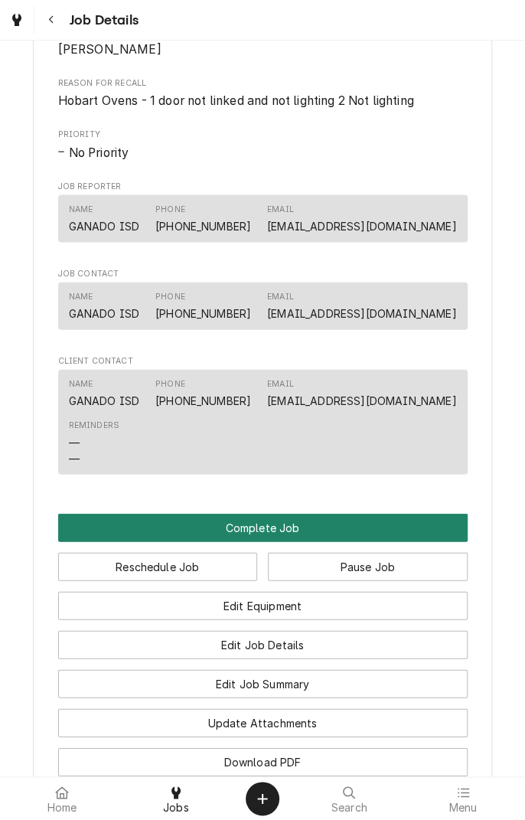
click at [264, 541] on button "Complete Job" at bounding box center [263, 527] width 410 height 28
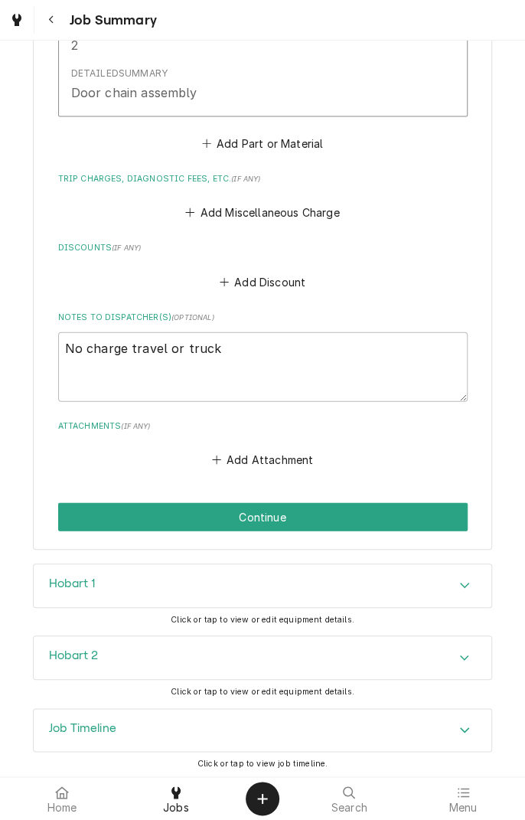
scroll to position [859, 0]
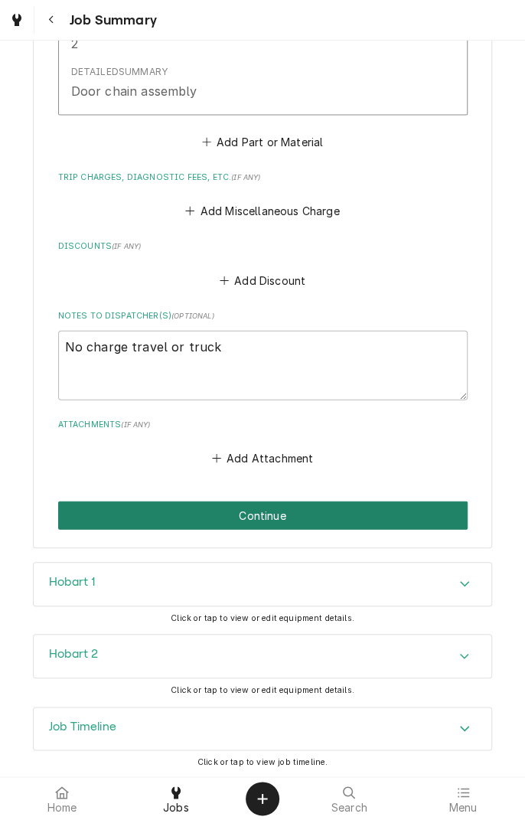
click at [303, 515] on button "Continue" at bounding box center [263, 515] width 410 height 28
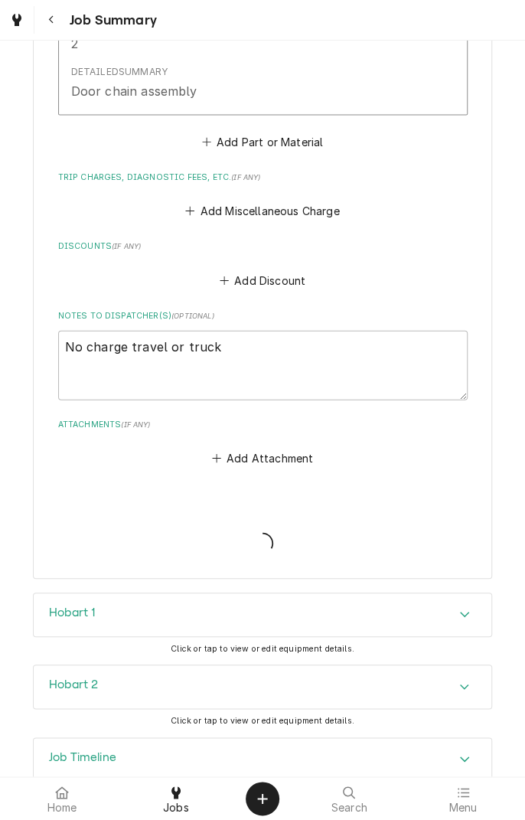
type textarea "x"
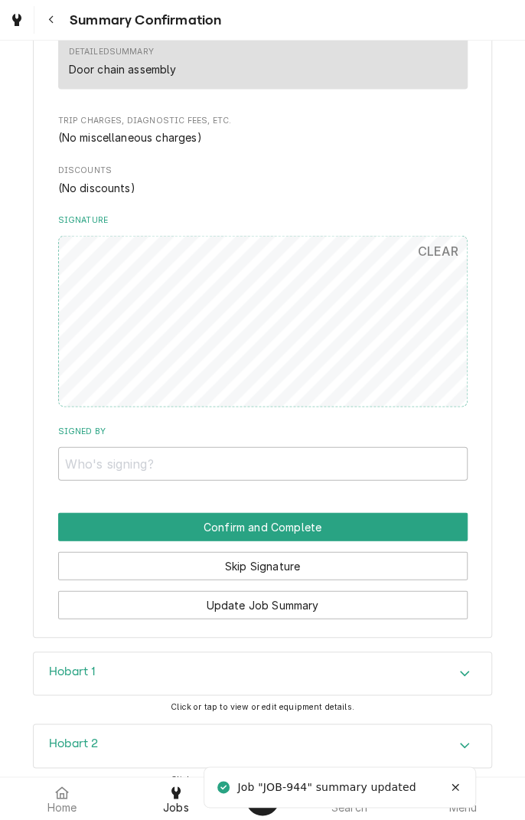
scroll to position [871, 0]
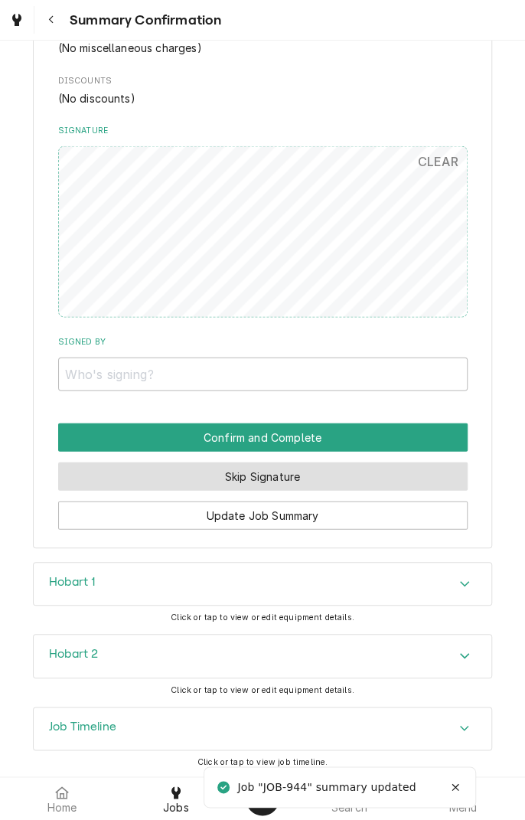
click at [308, 482] on button "Skip Signature" at bounding box center [263, 476] width 410 height 28
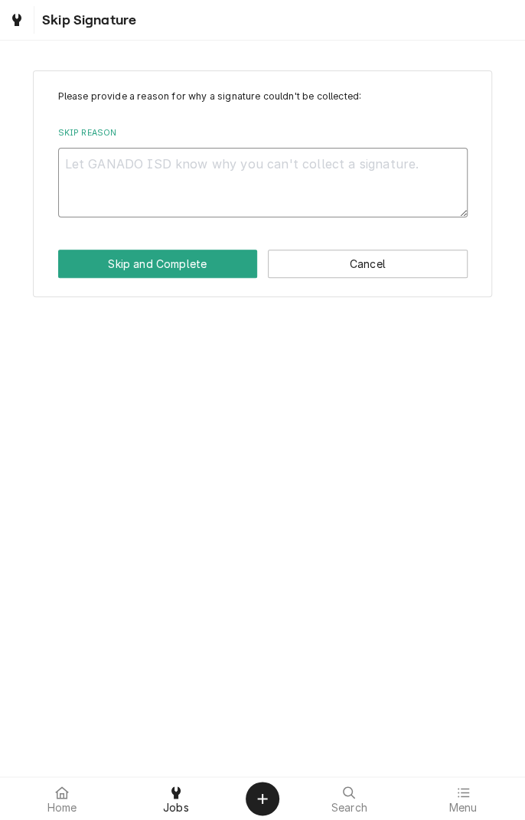
click at [232, 194] on textarea "Skip Reason" at bounding box center [263, 182] width 410 height 69
type textarea "x"
type textarea "C"
type textarea "x"
type textarea "Cl"
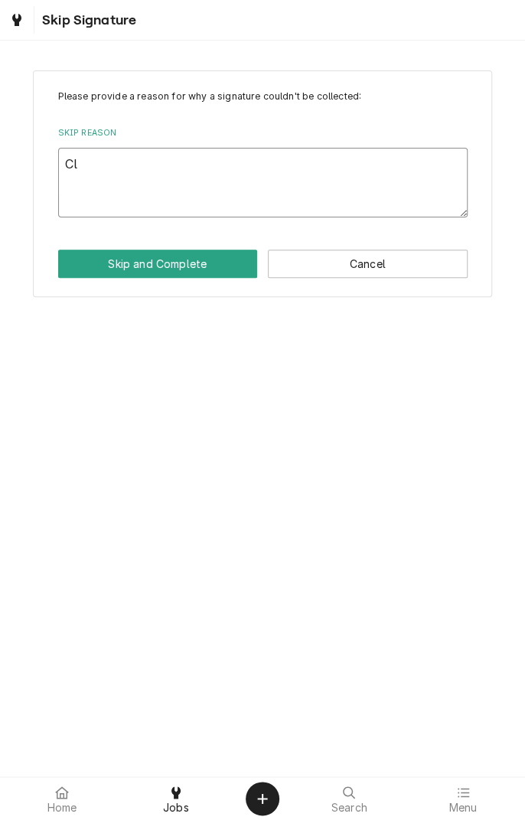
type textarea "x"
type textarea "Cli"
type textarea "x"
type textarea "Clie"
type textarea "x"
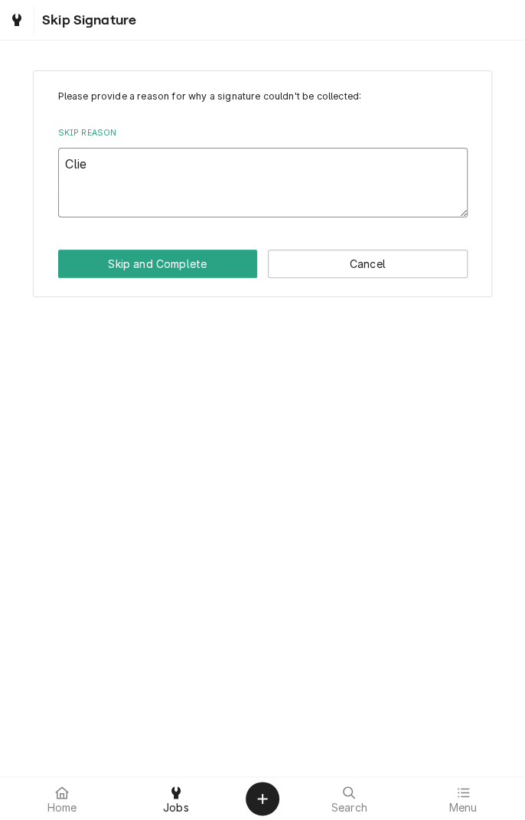
type textarea "Clien"
type textarea "x"
type textarea "Client"
type textarea "x"
type textarea "Client"
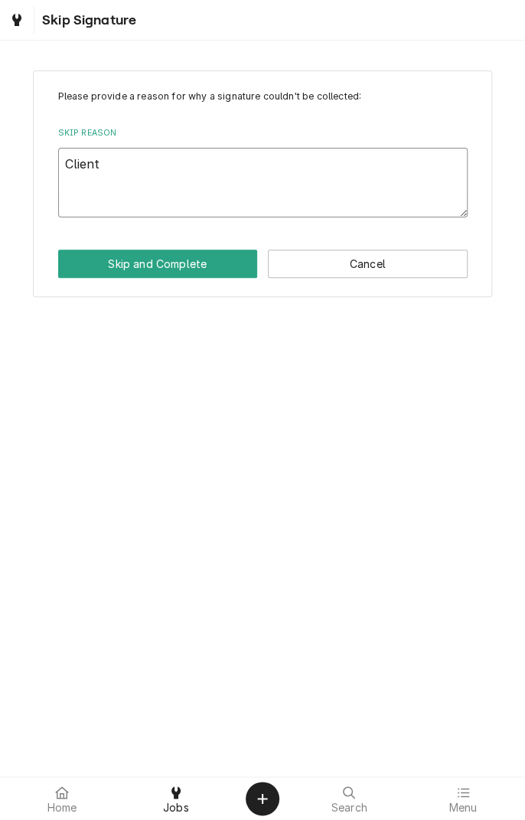
type textarea "x"
type textarea "Client n"
type textarea "x"
type textarea "Client no"
type textarea "x"
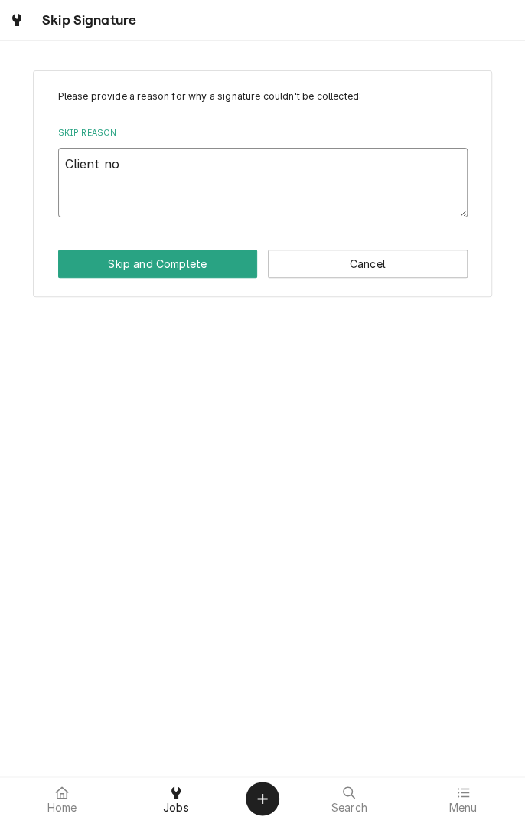
type textarea "Client not"
type textarea "x"
type textarea "Client not"
type textarea "x"
type textarea "Client not o"
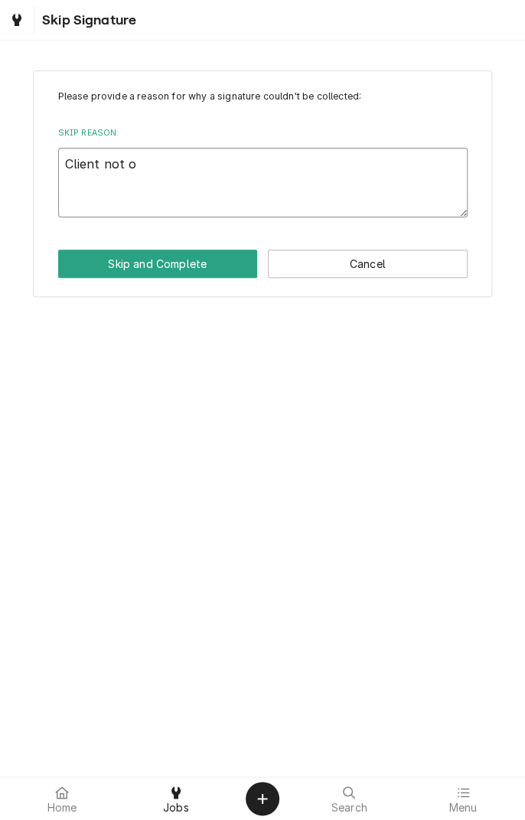
type textarea "x"
type textarea "Client not on"
type textarea "x"
type textarea "Client not on"
type textarea "x"
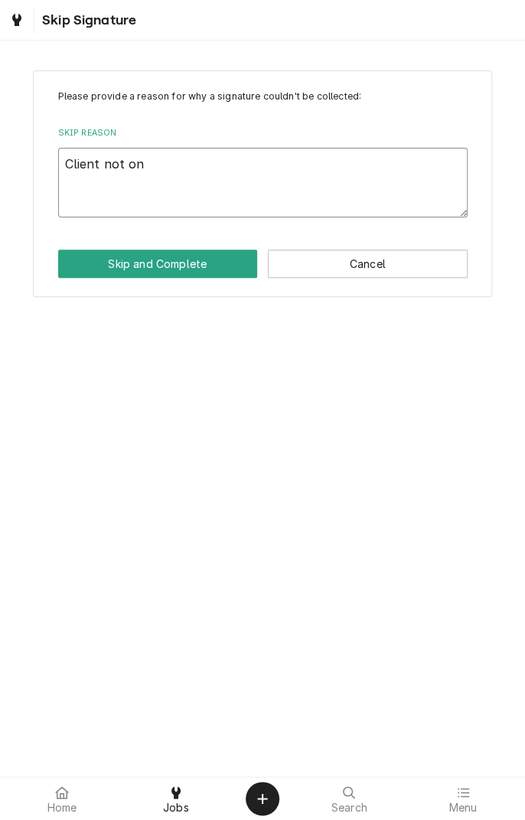
type textarea "Client not on s"
type textarea "x"
type textarea "Client not on si"
type textarea "x"
type textarea "Client not on sit"
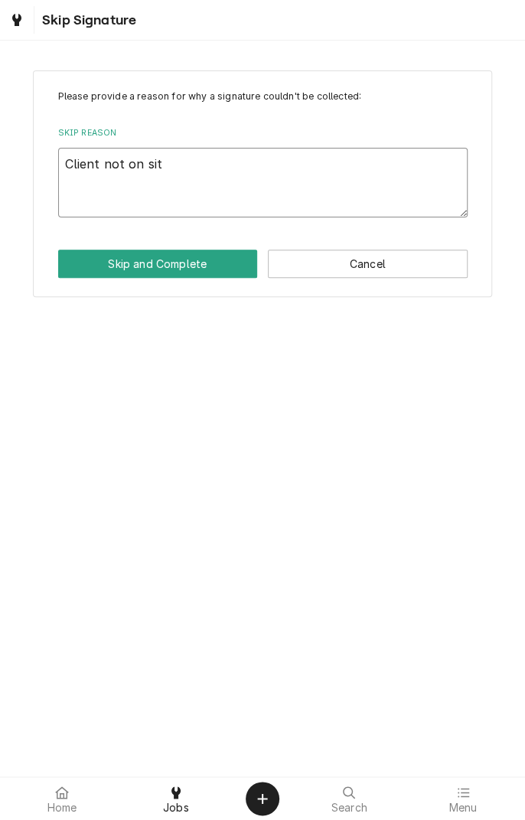
type textarea "x"
type textarea "Client not on site"
type textarea "x"
type textarea "Client not on site"
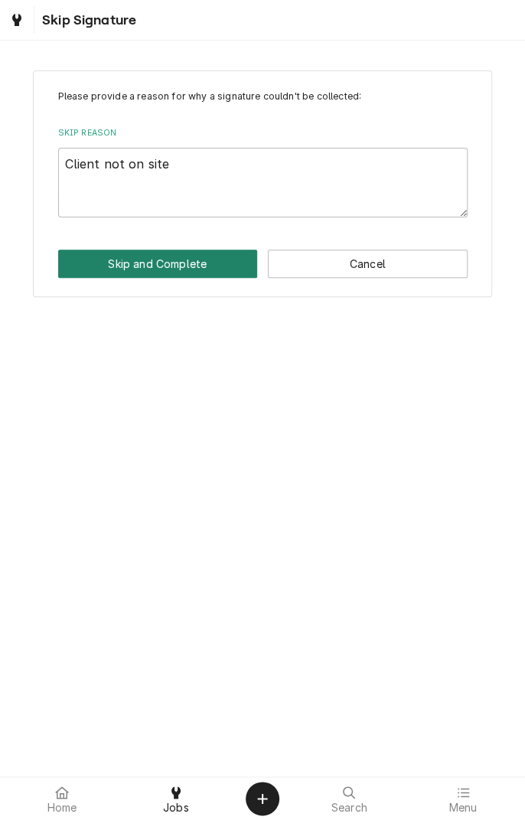
click at [165, 274] on button "Skip and Complete" at bounding box center [158, 264] width 200 height 28
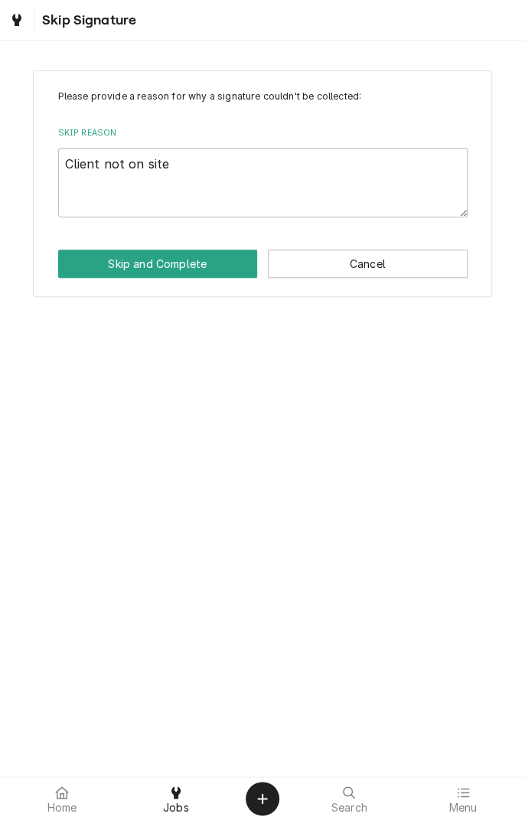
type textarea "x"
